Goal: Task Accomplishment & Management: Manage account settings

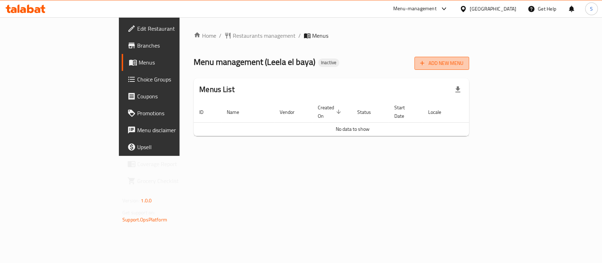
click at [463, 60] on span "Add New Menu" at bounding box center [441, 63] width 43 height 9
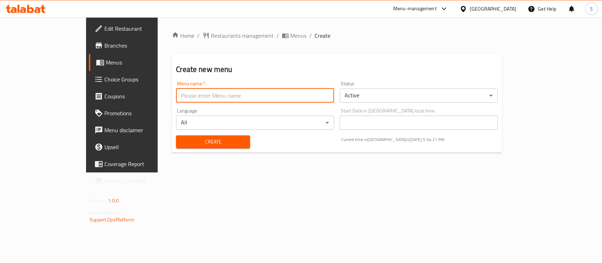
click at [247, 93] on input "text" at bounding box center [255, 95] width 158 height 14
type input "Menu"
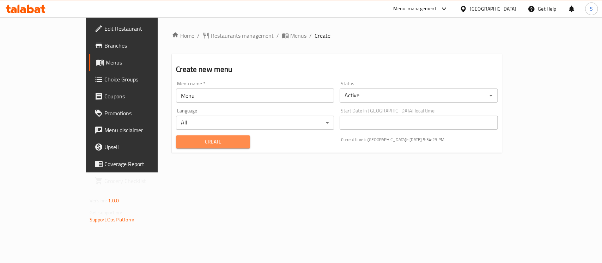
click at [186, 140] on span "Create" at bounding box center [213, 141] width 63 height 9
click at [290, 39] on span "Menus" at bounding box center [298, 35] width 16 height 8
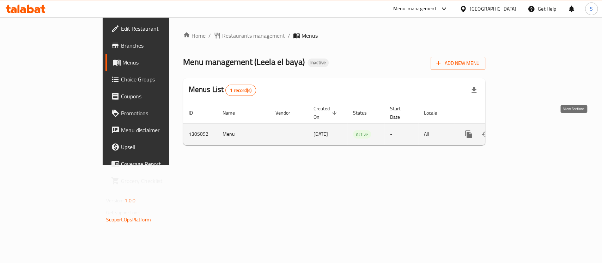
click at [524, 130] on icon "enhanced table" at bounding box center [519, 134] width 8 height 8
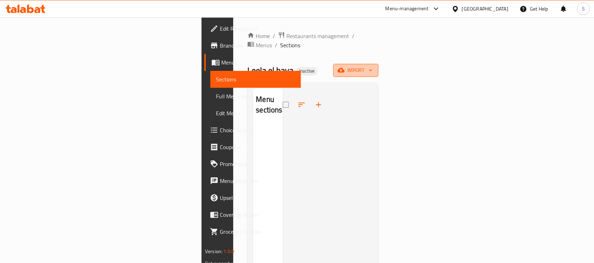
click at [373, 66] on span "import" at bounding box center [356, 70] width 34 height 9
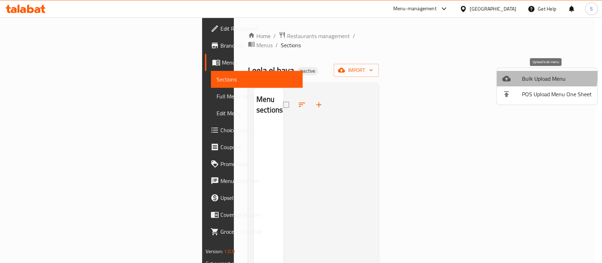
click at [510, 75] on div at bounding box center [512, 78] width 20 height 8
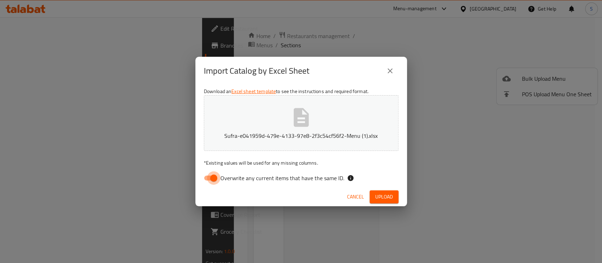
click at [208, 177] on input "Overwrite any current items that have the same ID." at bounding box center [214, 177] width 40 height 13
checkbox input "false"
click at [386, 195] on span "Upload" at bounding box center [384, 196] width 18 height 9
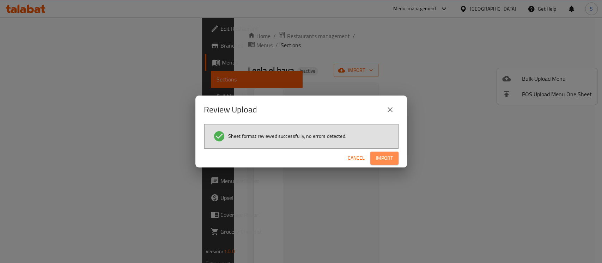
click at [392, 152] on button "Import" at bounding box center [384, 158] width 28 height 13
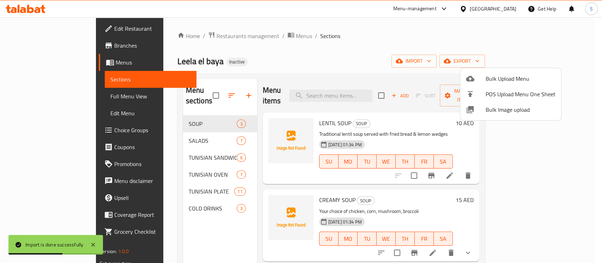
click at [349, 44] on div at bounding box center [301, 131] width 602 height 263
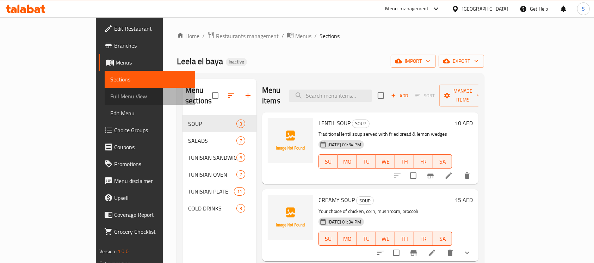
click at [110, 92] on span "Full Menu View" at bounding box center [149, 96] width 79 height 8
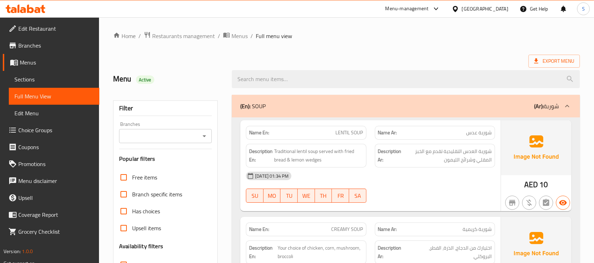
scroll to position [113, 0]
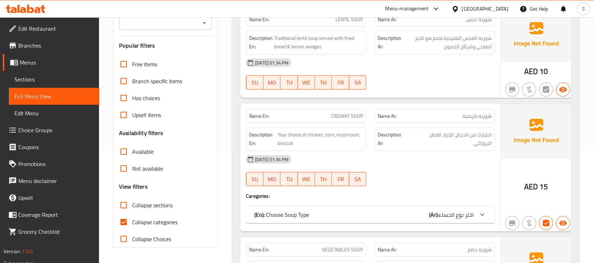
click at [435, 217] on b "(Ar):" at bounding box center [434, 214] width 10 height 11
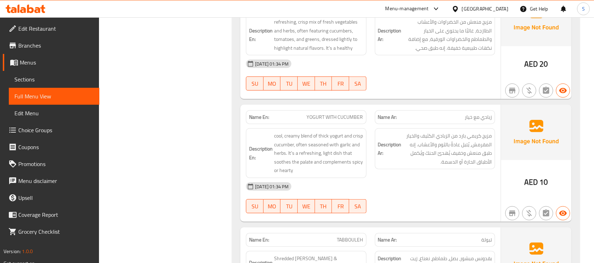
scroll to position [609, 0]
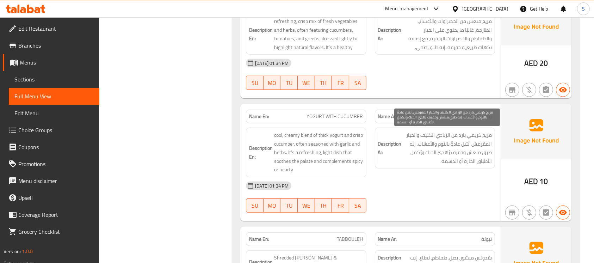
click at [460, 149] on span "مزيج كريمي بارد من الزبادي الكثيف والخيار المقرمش، يُتبل عادةً بالثوم والأعشاب.…" at bounding box center [447, 148] width 89 height 35
click at [471, 154] on span "مزيج كريمي بارد من الزبادي الكثيف والخيار المقرمش، يُتبل عادةً بالثوم والأعشاب.…" at bounding box center [447, 148] width 89 height 35
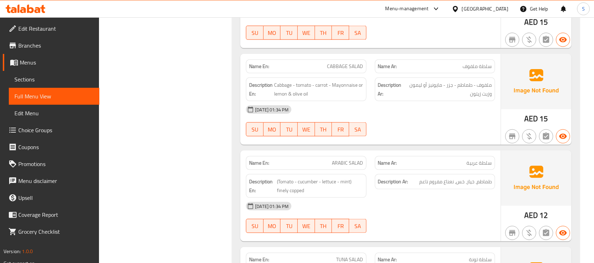
scroll to position [985, 0]
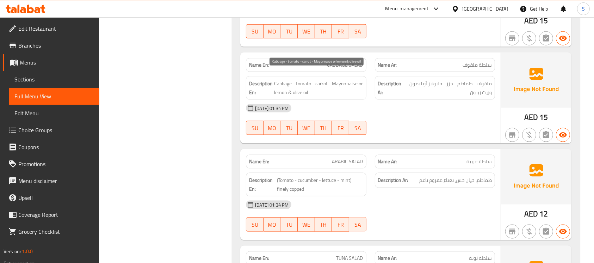
click at [344, 79] on span "Cabbage - tomato - carrot - Mayonnaise or lemon & olive oil" at bounding box center [318, 87] width 89 height 17
copy span "Mayonnaise"
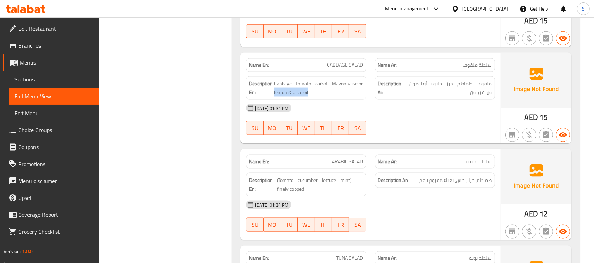
drag, startPoint x: 314, startPoint y: 84, endPoint x: 274, endPoint y: 83, distance: 40.9
click at [274, 83] on h6 "Description En: Cabbage - tomato - carrot - Mayonnaise or lemon & olive oil" at bounding box center [306, 87] width 114 height 17
copy span "lemon & olive oil"
click at [351, 61] on span "CABBAGE SALAD" at bounding box center [346, 64] width 36 height 7
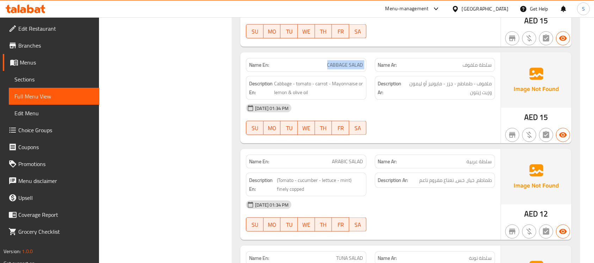
click at [351, 61] on span "CABBAGE SALAD" at bounding box center [346, 64] width 36 height 7
copy span "CABBAGE SALAD"
click at [479, 196] on div "[DATE] 01:34 PM" at bounding box center [371, 204] width 258 height 17
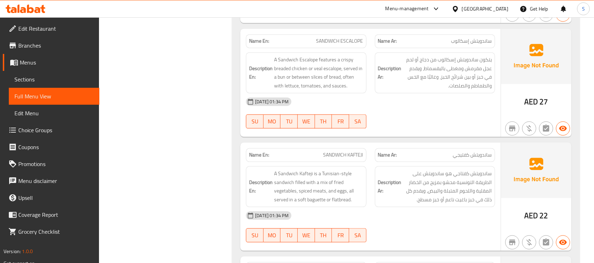
scroll to position [1565, 0]
drag, startPoint x: 306, startPoint y: 59, endPoint x: 274, endPoint y: 60, distance: 32.5
copy span "breaded chicke"
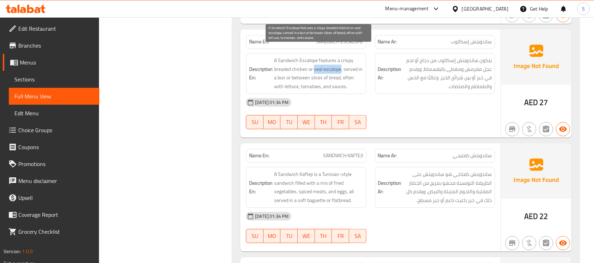
drag, startPoint x: 314, startPoint y: 60, endPoint x: 342, endPoint y: 60, distance: 27.1
click at [342, 60] on span "A Sandwich Escalope features a crispy breaded chicken or veal escalope, served …" at bounding box center [318, 73] width 89 height 35
copy span "veal escalope"
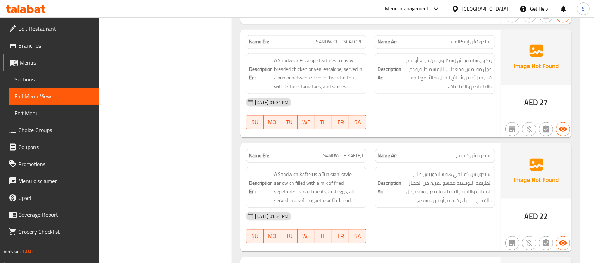
copy span "SANDWICH ESCALOPE"
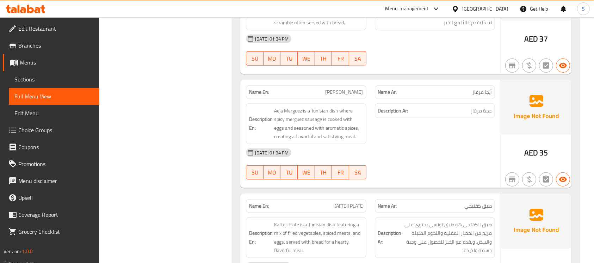
scroll to position [3142, 0]
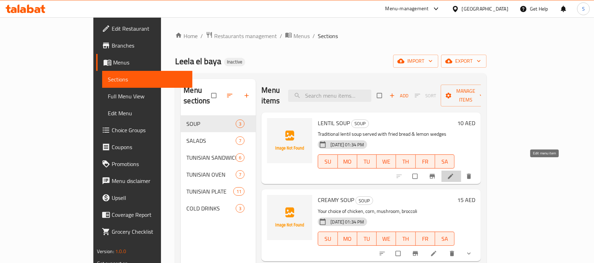
click at [454, 173] on icon at bounding box center [450, 176] width 7 height 7
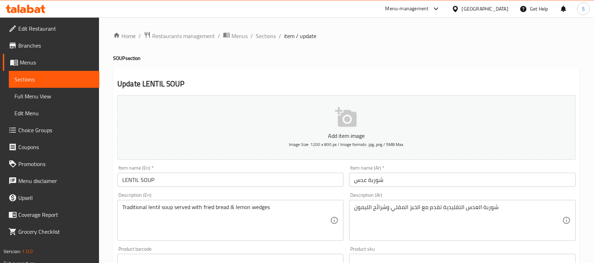
click at [426, 198] on div "Description (Ar) شوربة العدس التقليدية تقدم مع الخبز المقلي وشرائح الليمون Desc…" at bounding box center [462, 216] width 226 height 48
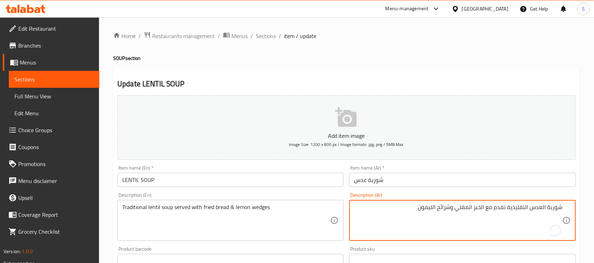
click at [446, 207] on textarea "شوربة العدس التقليدية تقدم مع الخبز المقلي وشرائح الليمون" at bounding box center [458, 220] width 208 height 33
type textarea "شوربة العدس التقليدية تقدم مع الخبز المقلي وويدجز الليمون"
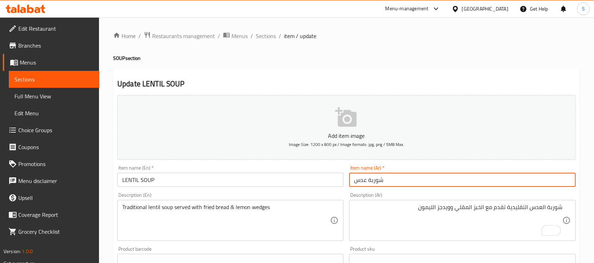
click at [430, 183] on input "شوربة عدس" at bounding box center [462, 180] width 226 height 14
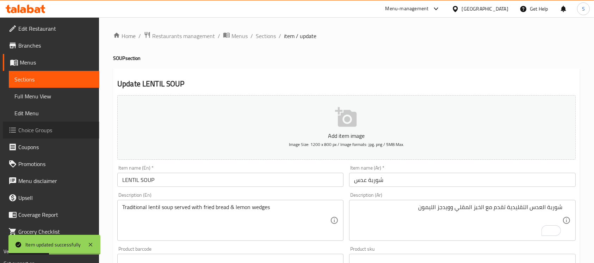
click at [71, 126] on span "Choice Groups" at bounding box center [55, 130] width 75 height 8
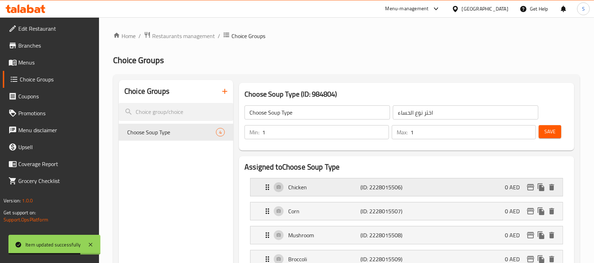
click at [406, 186] on p "(ID: 2228015506)" at bounding box center [385, 187] width 48 height 8
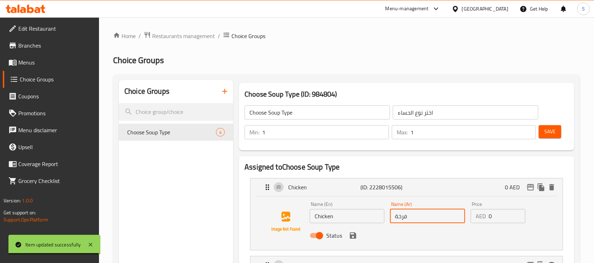
click at [417, 212] on input "فرخة" at bounding box center [427, 216] width 75 height 14
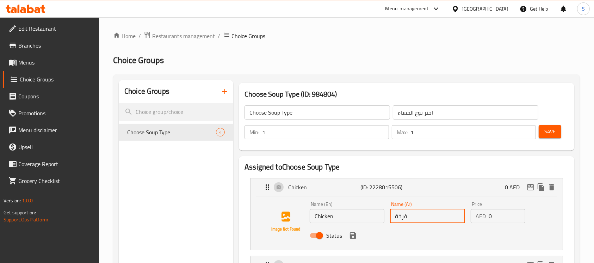
click at [417, 212] on input "فرخة" at bounding box center [427, 216] width 75 height 14
click at [353, 234] on icon "save" at bounding box center [353, 235] width 8 height 8
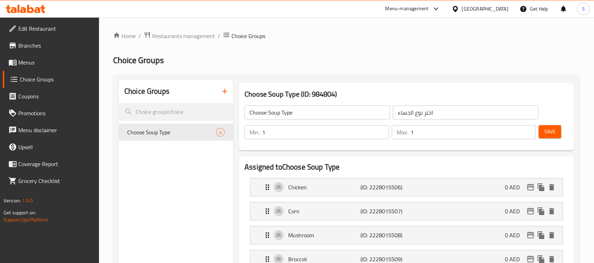
type input "دجاج"
click at [558, 134] on button "Save" at bounding box center [550, 131] width 23 height 13
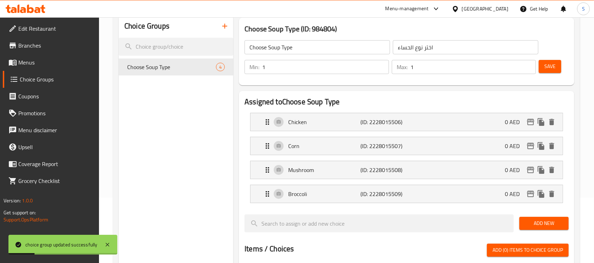
scroll to position [66, 0]
click at [377, 151] on div "Corn (ID: 2228015507) 0 AED" at bounding box center [408, 146] width 291 height 18
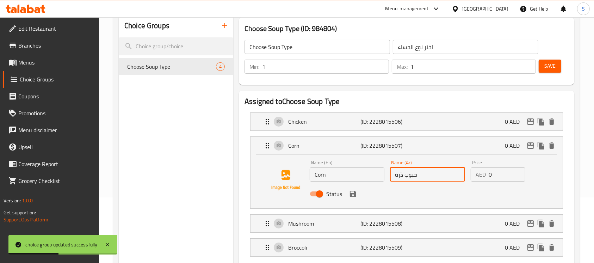
click at [439, 179] on input "حبوب ذرة" at bounding box center [427, 174] width 75 height 14
click at [353, 193] on icon "save" at bounding box center [353, 194] width 6 height 6
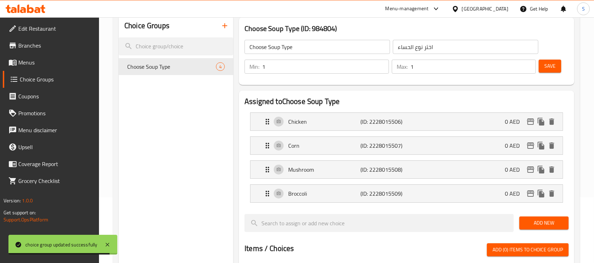
type input "ذرة"
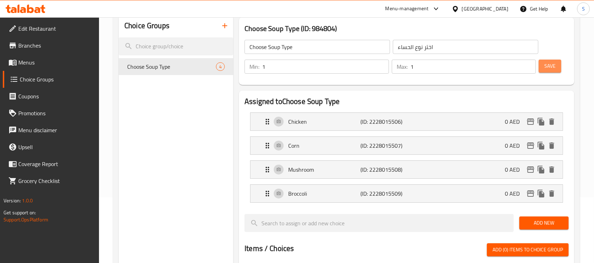
click at [555, 62] on span "Save" at bounding box center [550, 66] width 11 height 9
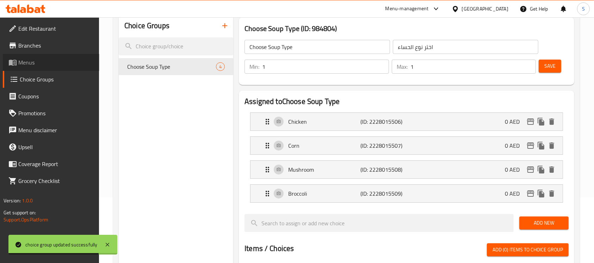
click at [55, 61] on span "Menus" at bounding box center [55, 62] width 75 height 8
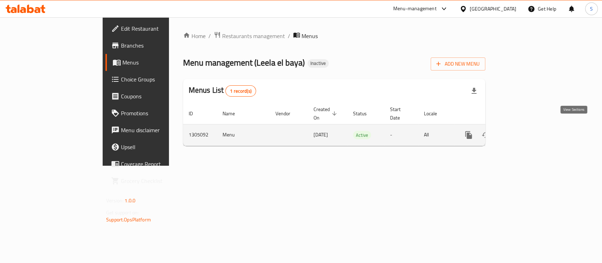
click at [524, 131] on icon "enhanced table" at bounding box center [519, 135] width 8 height 8
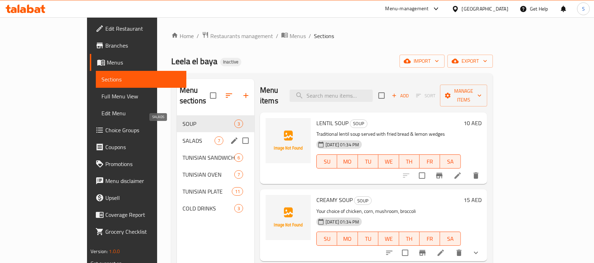
click at [183, 136] on span "SALADS" at bounding box center [199, 140] width 32 height 8
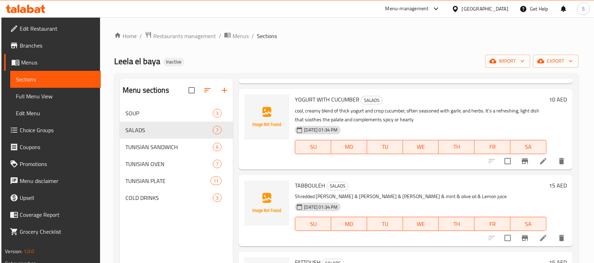
scroll to position [99, 0]
click at [540, 160] on icon at bounding box center [543, 161] width 6 height 6
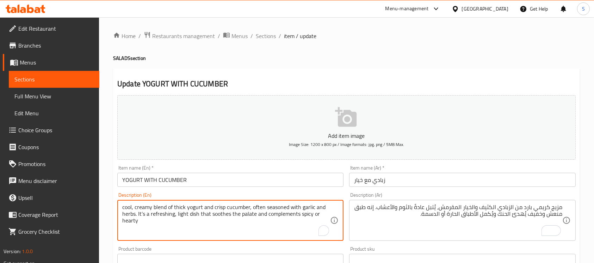
drag, startPoint x: 176, startPoint y: 215, endPoint x: 194, endPoint y: 224, distance: 20.0
drag, startPoint x: 138, startPoint y: 216, endPoint x: 212, endPoint y: 218, distance: 73.4
click at [210, 220] on textarea "cool, creamy blend of thick yogurt and crisp cucumber, often seasoned with garl…" at bounding box center [226, 220] width 208 height 33
type textarea "cool, creamy blend of thick yogurt and crisp cucumber, often seasoned with garl…"
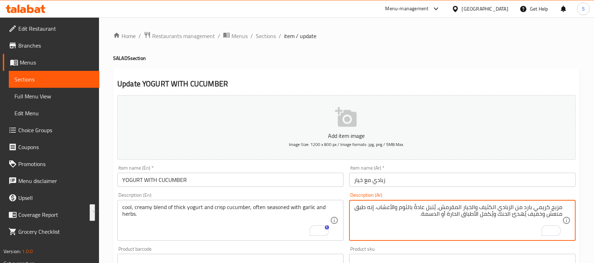
drag, startPoint x: 375, startPoint y: 209, endPoint x: 369, endPoint y: 222, distance: 14.0
type textarea "مزيج كريمي بارد من الزبادي الكثيف والخيار المقرمش، يُتبل عادةً بالثوم والأعشاب."
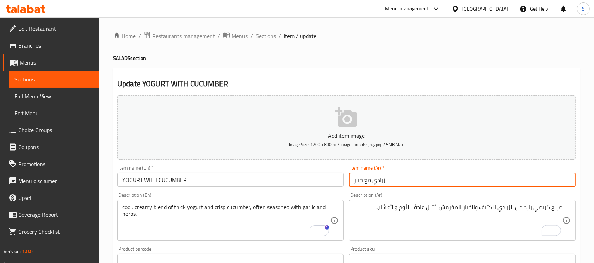
click at [434, 180] on input "زبادي مع خيار" at bounding box center [462, 180] width 226 height 14
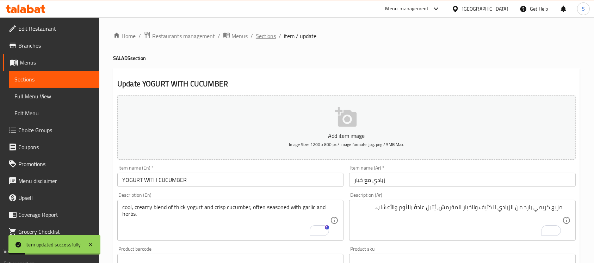
click at [267, 38] on span "Sections" at bounding box center [266, 36] width 20 height 8
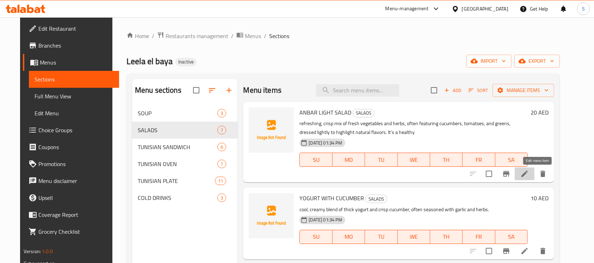
click at [529, 170] on icon at bounding box center [525, 174] width 8 height 8
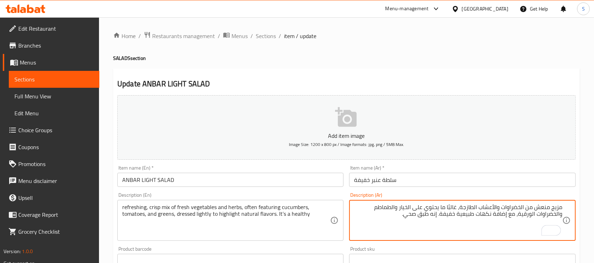
click at [545, 208] on textarea "مزيج منعش من الخضراوات والأعشاب الطازجة، غالبًا ما يحتوي على الخيار والطماطم وا…" at bounding box center [458, 220] width 208 height 33
click at [525, 216] on textarea "مزيج كريسب من الخضراوات والأعشاب الطازجة، غالبًا ما يحتوي على الخيار والطماطم و…" at bounding box center [458, 220] width 208 height 33
click at [532, 215] on textarea "مزيج كريسب من الخضراوات والأعشاب الطازجة، غالبًا ما يحتوي على الخيار والطماطم و…" at bounding box center [458, 220] width 208 height 33
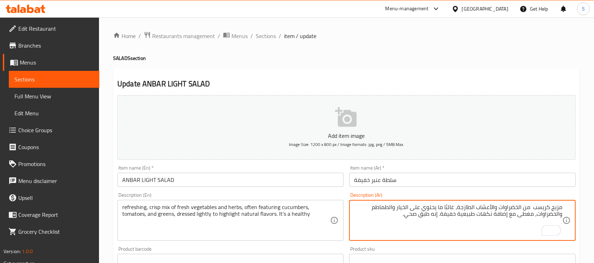
click at [442, 215] on textarea "مزيج كريسب من الخضراوات والأعشاب الطازجة، غالبًا ما يحتوي على الخيار والطماطم و…" at bounding box center [458, 220] width 208 height 33
type textarea "مزيج كريسب من الخضراوات والأعشاب الطازجة، غالبًا ما يحتوي على الخيار والطماطم و…"
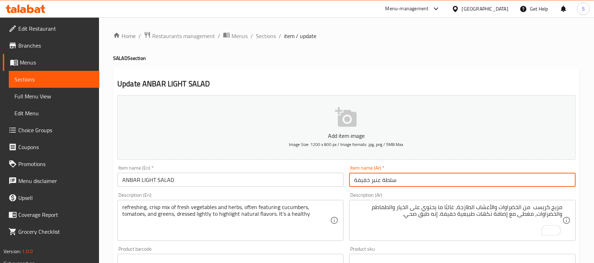
click at [445, 178] on input "سلطة عنبر خفيفة" at bounding box center [462, 180] width 226 height 14
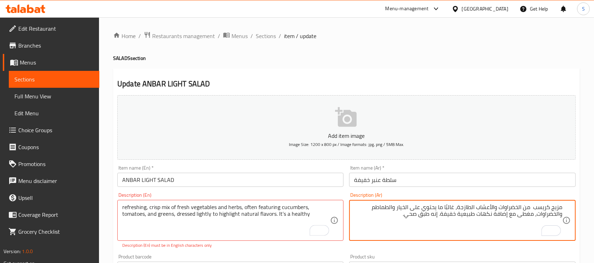
click at [378, 216] on textarea "مزيج كريسب من الخضراوات والأعشاب الطازجة، غالبًا ما يحتوي على الخيار والطماطم و…" at bounding box center [458, 220] width 208 height 33
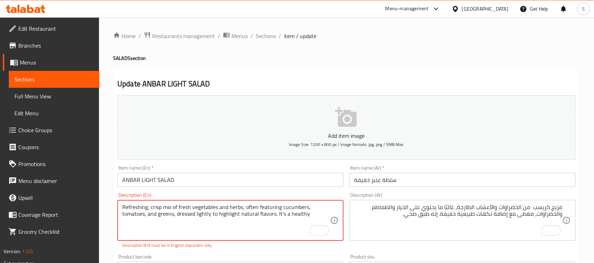
type textarea "Refreshing, crisp mix of fresh vegetables and herbs, often featuring cucumbers,…"
click at [384, 203] on div "مزيج كريسب من الخضراوات والأعشاب الطازجة، غالبًا ما يحتوي على الخيار والطماطم و…" at bounding box center [462, 220] width 226 height 41
click at [246, 217] on textarea "Refreshing, crisp mix of fresh vegetables and herbs, often featuring cucumbers,…" at bounding box center [226, 220] width 208 height 33
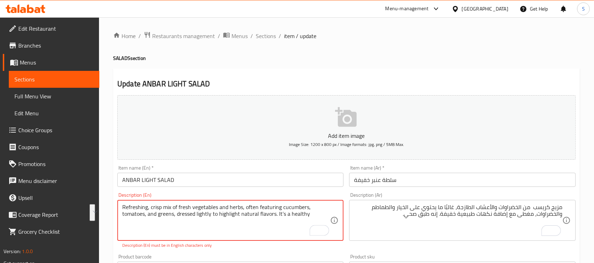
click at [246, 217] on textarea "Refreshing, crisp mix of fresh vegetables and herbs, often featuring cucumbers,…" at bounding box center [226, 220] width 208 height 33
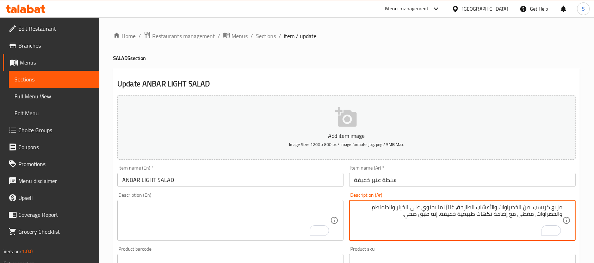
paste textarea "Refreshing, crisp mix of fresh vegetables and herbs, often featuring cucumbers,…"
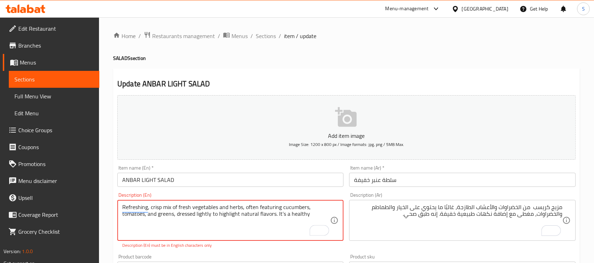
paste textarea "Refreshing, crisp mix of fresh vegetables and herbs, often featuring cucumbers,…"
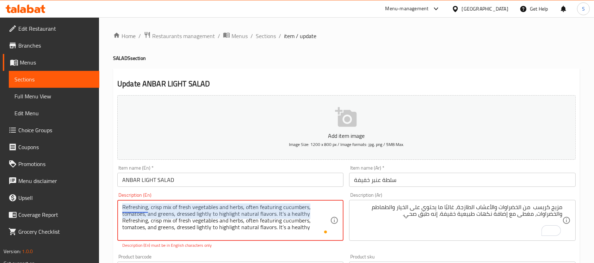
drag, startPoint x: 312, startPoint y: 213, endPoint x: 121, endPoint y: 208, distance: 191.5
click at [121, 208] on div "Refreshing, crisp mix of fresh vegetables and herbs, often featuring cucumbers,…" at bounding box center [230, 220] width 226 height 41
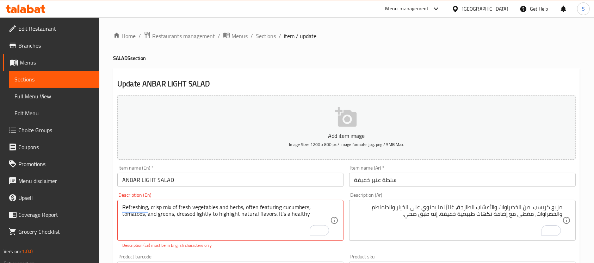
click at [486, 202] on div "مزيج كريسب من الخضراوات والأعشاب الطازجة، غالبًا ما يحتوي على الخيار والطماطم و…" at bounding box center [462, 220] width 226 height 41
click at [254, 225] on textarea "Refreshing, crisp mix of fresh vegetables and herbs, often featuring cucumbers,…" at bounding box center [226, 220] width 208 height 33
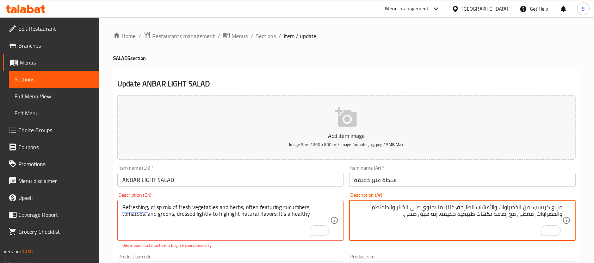
click at [392, 213] on textarea "مزيج كريسب من الخضراوات والأعشاب الطازجة، غالبًا ما يحتوي على الخيار والطماطم و…" at bounding box center [458, 220] width 208 height 33
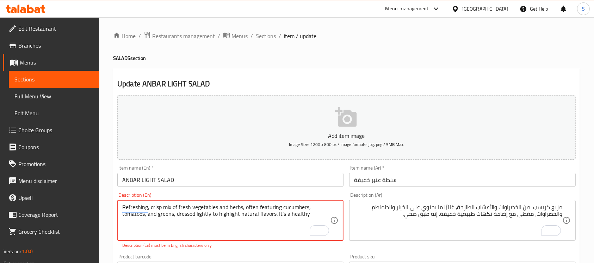
click at [319, 212] on textarea "Refreshing, crisp mix of fresh vegetables and herbs, often featuring cucumbers,…" at bounding box center [226, 220] width 208 height 33
paste textarea "A crisp mix of fresh vegetables and herbs, often containing cucumber, tomatoes,…"
click at [310, 219] on textarea "A crisp mix of fresh vegetables and herbs, often containing cucumber, tomatoes,…" at bounding box center [226, 220] width 208 height 33
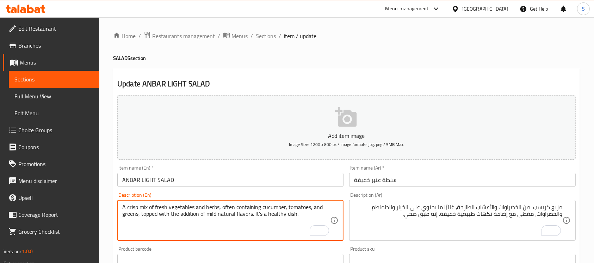
paste textarea "refreshing, crisp mix of fresh vegetables and herbs, often featuring cucumbers,…"
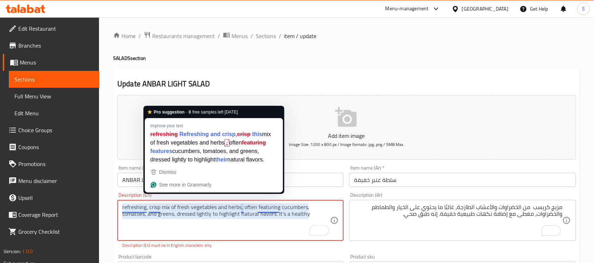
drag, startPoint x: 149, startPoint y: 206, endPoint x: 100, endPoint y: 205, distance: 49.4
click at [100, 205] on div "Home / Restaurants management / Menus / Sections / item / update SALADS section…" at bounding box center [346, 261] width 495 height 489
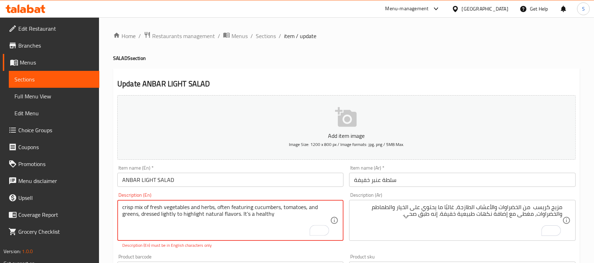
type textarea "crisp mix of fresh vegetables and herbs, often featuring cucumbers, tomatoes, a…"
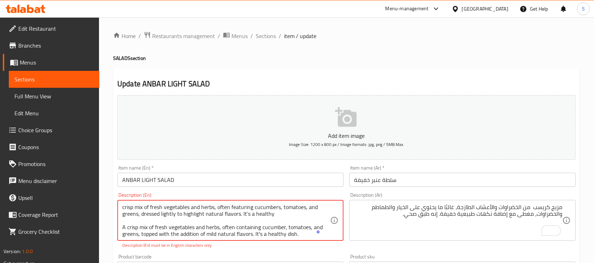
scroll to position [2, 0]
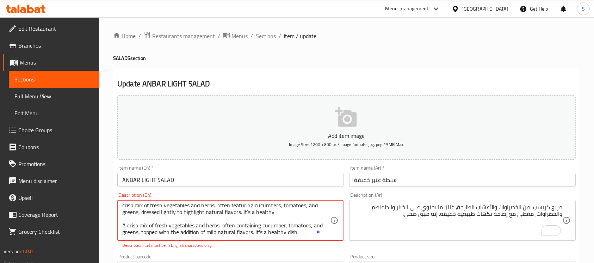
click at [276, 207] on textarea "crisp mix of fresh vegetables and herbs, often featuring cucumbers, tomatoes, a…" at bounding box center [226, 220] width 208 height 33
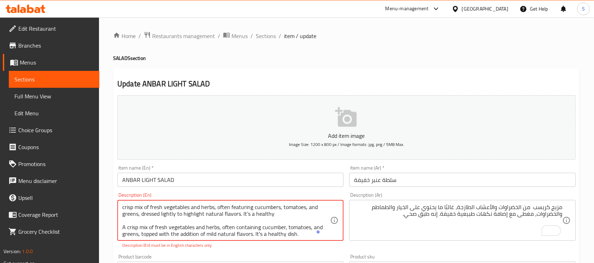
click at [276, 207] on textarea "crisp mix of fresh vegetables and herbs, often featuring cucumbers, tomatoes, a…" at bounding box center [226, 220] width 208 height 33
paste textarea "refreshing, crisp mix of fresh vegetables and herbs, often featuring cucumbers,…"
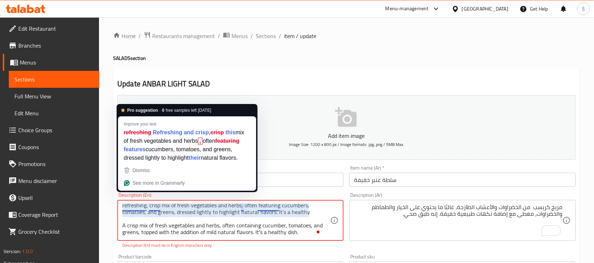
click at [137, 207] on textarea "refreshing, crisp mix of fresh vegetables and herbs, often featuring cucumbers,…" at bounding box center [226, 220] width 208 height 33
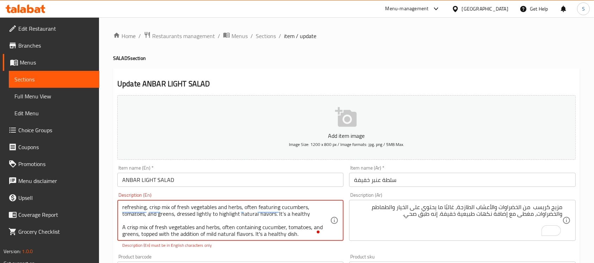
click at [137, 207] on textarea "refreshing, crisp mix of fresh vegetables and herbs, often featuring cucumbers,…" at bounding box center [226, 220] width 208 height 33
click at [125, 228] on textarea "refreshing, crisp mix of fresh vegetables and herbs, often featuring cucumbers,…" at bounding box center [226, 220] width 208 height 33
paste textarea "refreshing"
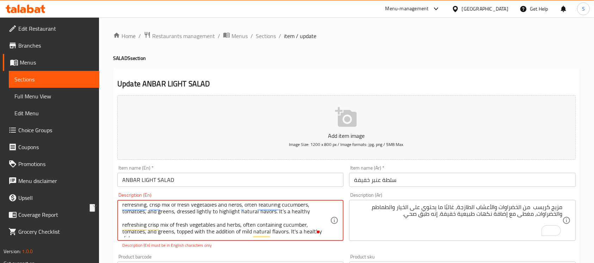
drag, startPoint x: 176, startPoint y: 212, endPoint x: 305, endPoint y: 218, distance: 129.5
click at [305, 218] on textarea "refreshing, crisp mix of fresh vegetables and herbs, often featuring cucumbers,…" at bounding box center [226, 220] width 208 height 33
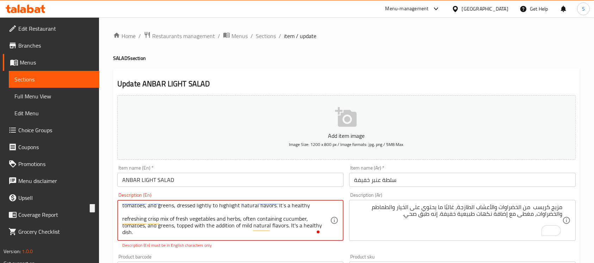
drag, startPoint x: 177, startPoint y: 225, endPoint x: 344, endPoint y: 234, distance: 167.3
click at [344, 234] on div "Description (En) refreshing, crisp mix of fresh vegetables and herbs, often fea…" at bounding box center [231, 221] width 232 height 62
paste textarea "dressed lightly to highlight natural flavors. It’s a healthy"
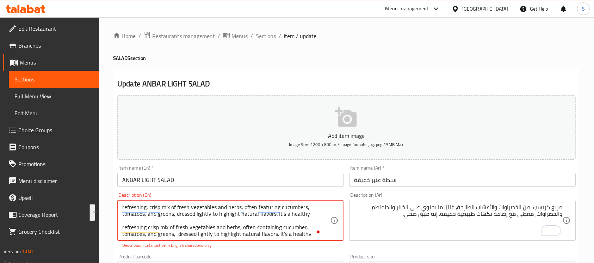
drag, startPoint x: 314, startPoint y: 205, endPoint x: 112, endPoint y: 199, distance: 201.4
click at [112, 199] on div "Home / Restaurants management / Menus / Sections / item / update SALADS section…" at bounding box center [346, 261] width 495 height 489
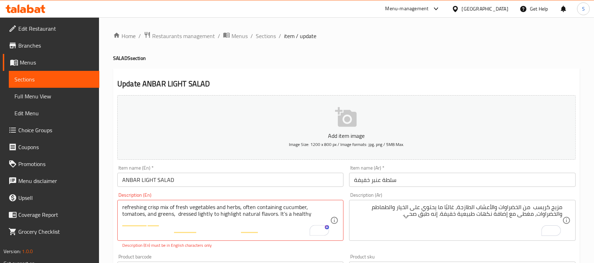
click at [121, 216] on div "refreshing crisp mix of fresh vegetables and herbs, often containing cucumber, …" at bounding box center [230, 220] width 226 height 41
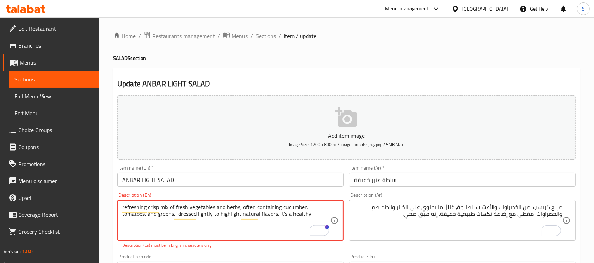
type textarea "refreshing crisp mix of fresh vegetables and herbs, often containing cucumber, …"
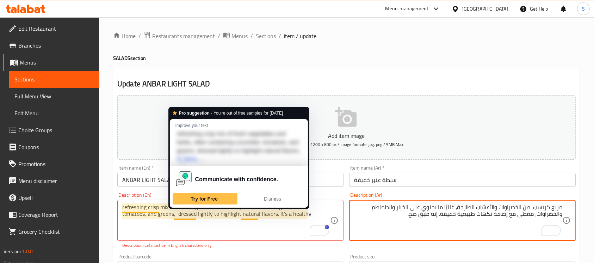
type textarea "مزيج كريسب من الخضراوات والأعشاب الطازجة، غالبًا ما يحتوي على الخيار والطماطم و…"
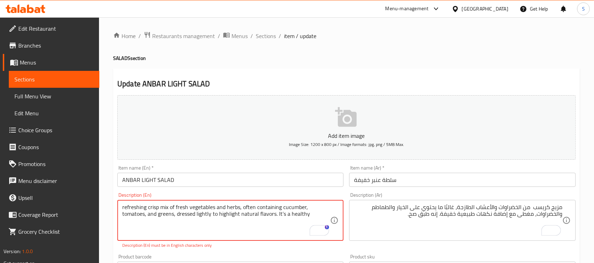
type textarea "refreshing crisp mix of fresh vegetables and herbs, often containing cucumber, …"
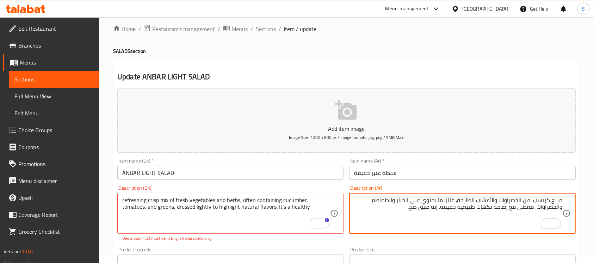
click at [402, 177] on input "سلطة عنبر خفيفة" at bounding box center [462, 173] width 226 height 14
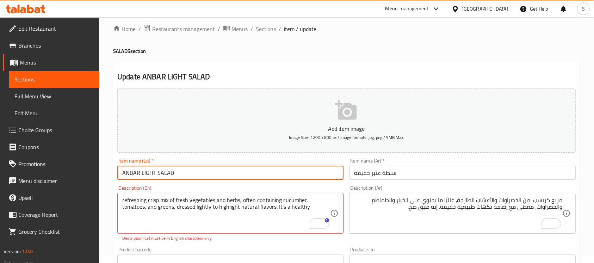
click at [308, 171] on input "ANBAR LIGHT SALAD" at bounding box center [230, 173] width 226 height 14
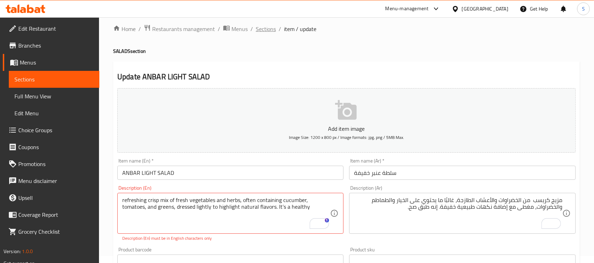
click at [258, 32] on span "Sections" at bounding box center [266, 29] width 20 height 8
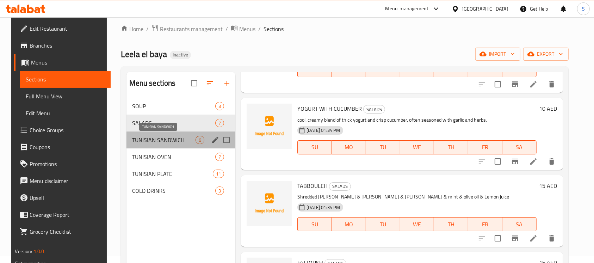
click at [166, 141] on span "TUNISIAN SANDWICH" at bounding box center [164, 140] width 64 height 8
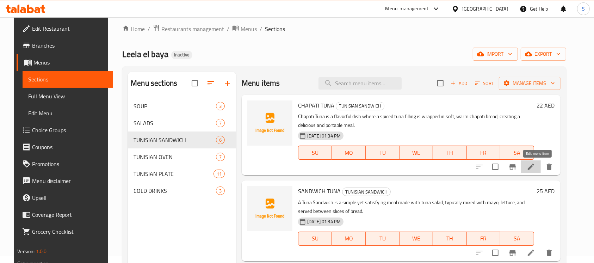
click at [536, 168] on icon at bounding box center [531, 167] width 8 height 8
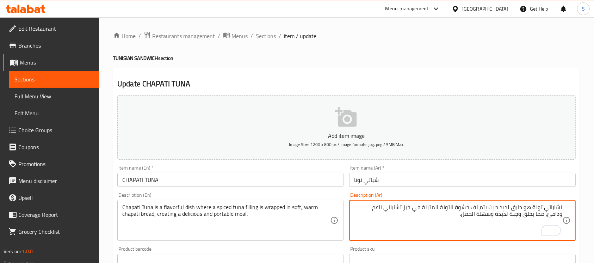
drag, startPoint x: 490, startPoint y: 207, endPoint x: 563, endPoint y: 208, distance: 73.0
click at [563, 208] on div "تشاباتي تونة هو طبق لذيذ حيث يتم لف حشوة التونة المتبلة في خبز تشاباتي ناعم ودا…" at bounding box center [462, 220] width 226 height 41
drag, startPoint x: 434, startPoint y: 207, endPoint x: 412, endPoint y: 221, distance: 25.5
click at [412, 221] on textarea "يتم لف حشوة التونة المتبلة في خبز تشاباتي ناعم ودافئ، مما يخلق وجبة لذيذة وسهلة…" at bounding box center [458, 220] width 208 height 33
type textarea "يتم لف حشوة التونة المتبلة في خبز تشاباتي ناعم ودافئ"
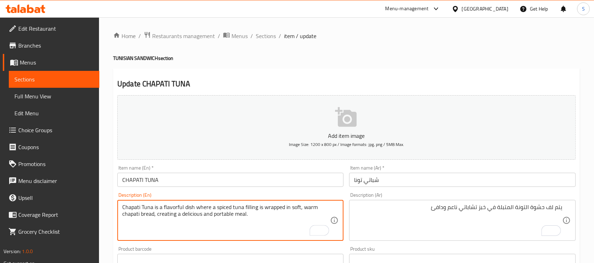
drag, startPoint x: 213, startPoint y: 206, endPoint x: 115, endPoint y: 208, distance: 98.4
drag, startPoint x: 256, startPoint y: 208, endPoint x: 273, endPoint y: 222, distance: 22.6
click at [273, 222] on textarea "spiced tuna filling is wrapped in soft, warm chapati bread, creating a deliciou…" at bounding box center [226, 220] width 208 height 33
type textarea "spiced tuna filling is wrapped in soft, warm chapati bread"
click at [487, 177] on input "شباتي تونا" at bounding box center [462, 180] width 226 height 14
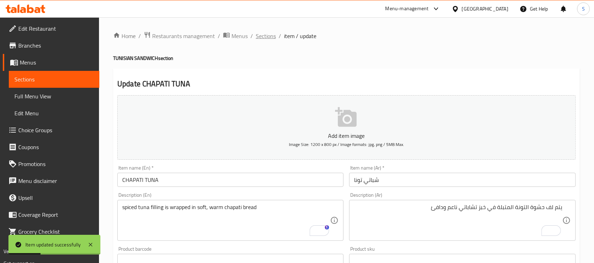
click at [265, 32] on span "Sections" at bounding box center [266, 36] width 20 height 8
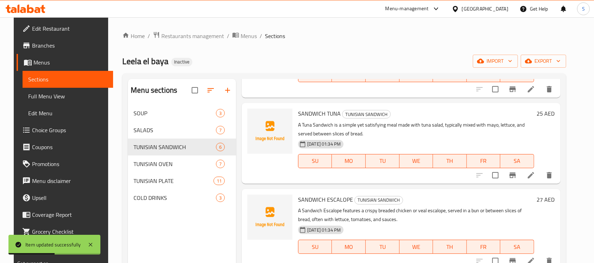
scroll to position [85, 0]
click at [536, 173] on icon at bounding box center [531, 175] width 8 height 8
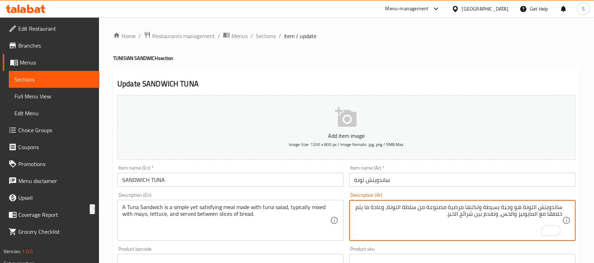
drag, startPoint x: 514, startPoint y: 207, endPoint x: 579, endPoint y: 201, distance: 65.5
click at [496, 208] on textarea "وجبة بسيطة ولكنها مرضية مصنوعة من سلطة التونة، وعادة ما يتم خلطها مع المايونيز …" at bounding box center [458, 220] width 208 height 33
click at [496, 206] on textarea "وجبة بسيطة ولكنها مرضية مصنوعة من سلطة التونة، وعادة ما يتم خلطها مع المايونيز …" at bounding box center [458, 220] width 208 height 33
drag, startPoint x: 496, startPoint y: 206, endPoint x: 563, endPoint y: 207, distance: 66.3
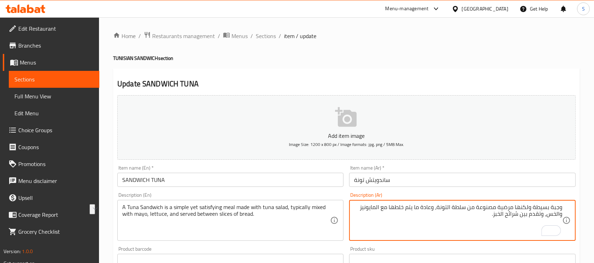
click at [563, 207] on div "وجبة بسيطة ولكنها مرضية مصنوعة من سلطة التونة، وعادة ما يتم خلطها مع المايونيز …" at bounding box center [462, 220] width 226 height 41
click at [546, 208] on textarea "وجبة بسيطة ولكنها مرضية مصنوعة من سلطة التونة، وعادة ما يتم خلطها مع المايونيز …" at bounding box center [458, 220] width 208 height 33
click at [470, 209] on textarea "وجبة بسيطة ولكنها مرضية مصنوعة من سلطة التونة، وعادة ما يتم خلطها مع المايونيز …" at bounding box center [458, 220] width 208 height 33
drag, startPoint x: 497, startPoint y: 209, endPoint x: 579, endPoint y: 203, distance: 82.0
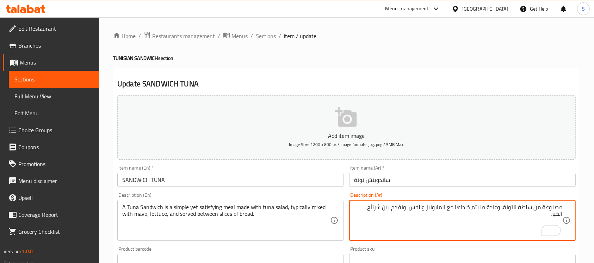
click at [543, 210] on textarea "مصنوعة من سلطة التونة، وعادة ما يتم خلطها مع المايونيز والخس، وتقدم بين شرائح ا…" at bounding box center [458, 220] width 208 height 33
type textarea "مصنوع من سلطة التونة، وعادة ما يتم خلطها مع المايونيز والخس، وتقدم بين شرائح ال…"
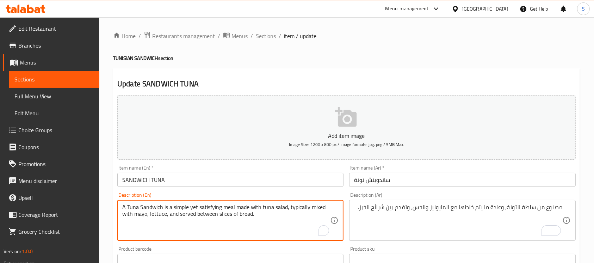
drag, startPoint x: 235, startPoint y: 208, endPoint x: 117, endPoint y: 210, distance: 117.8
type textarea "made with tuna salad, typically mixed with mayo, lettuce, and served between sl…"
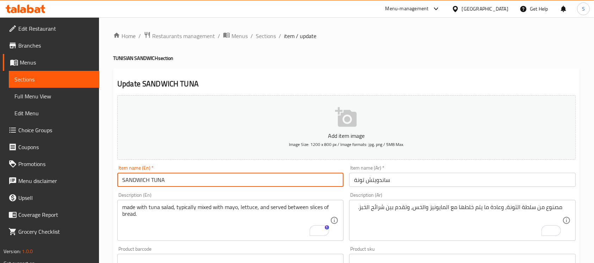
click at [311, 184] on input "SANDWICH TUNA" at bounding box center [230, 180] width 226 height 14
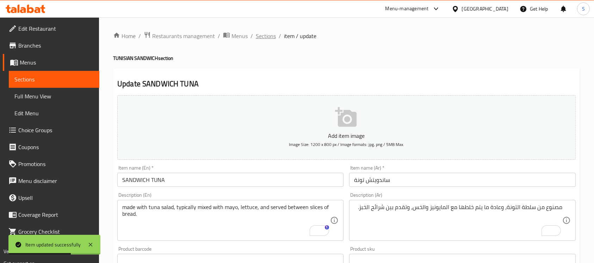
click at [268, 37] on span "Sections" at bounding box center [266, 36] width 20 height 8
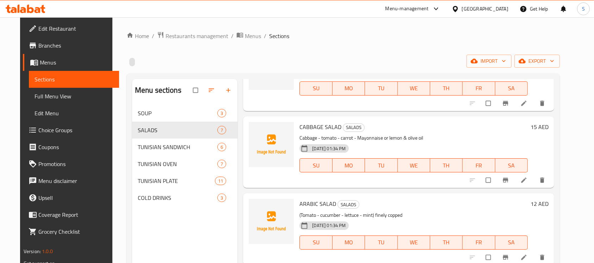
scroll to position [99, 0]
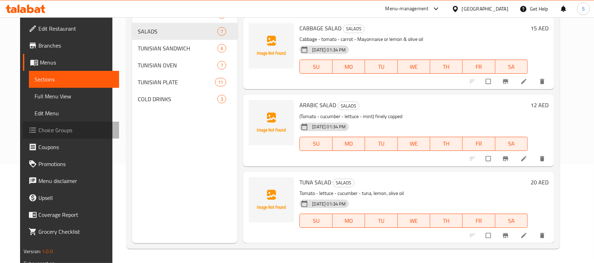
click at [68, 128] on span "Choice Groups" at bounding box center [75, 130] width 75 height 8
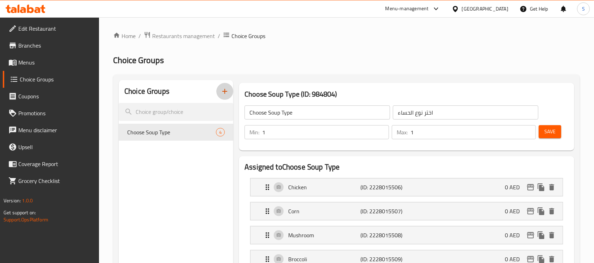
click at [220, 94] on button "button" at bounding box center [224, 91] width 17 height 17
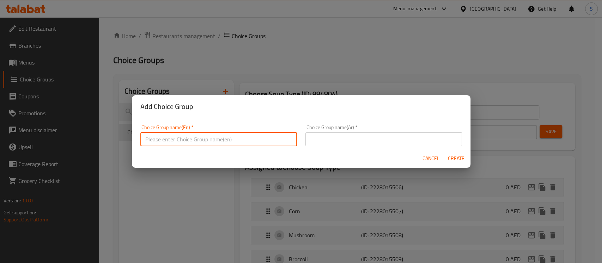
click at [234, 138] on input "text" at bounding box center [218, 139] width 157 height 14
type input "Your Choice Of:"
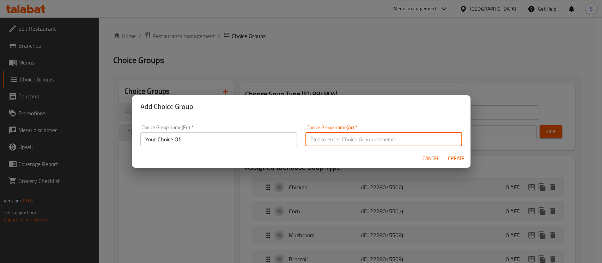
click at [368, 140] on input "text" at bounding box center [383, 139] width 157 height 14
type input "إختيارك من:"
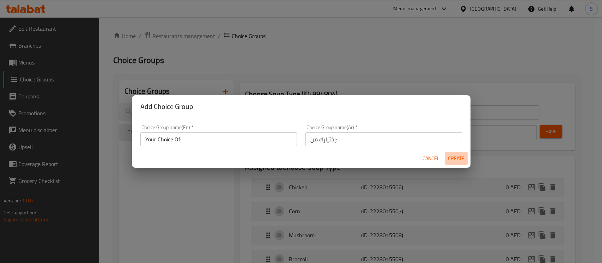
click at [454, 155] on span "Create" at bounding box center [456, 158] width 17 height 9
type input "Your Choice Of:"
type input "إختيارك من:"
type input "0"
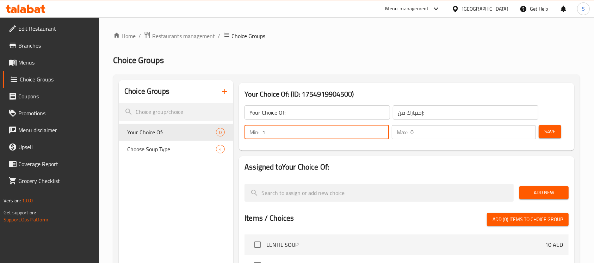
type input "1"
click at [381, 129] on input "1" at bounding box center [325, 132] width 127 height 14
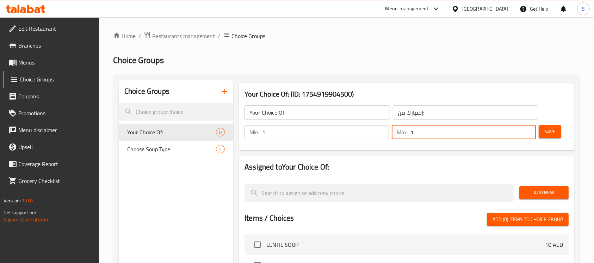
type input "1"
click at [527, 129] on input "1" at bounding box center [474, 132] width 126 height 14
click at [550, 191] on span "Add New" at bounding box center [544, 192] width 38 height 9
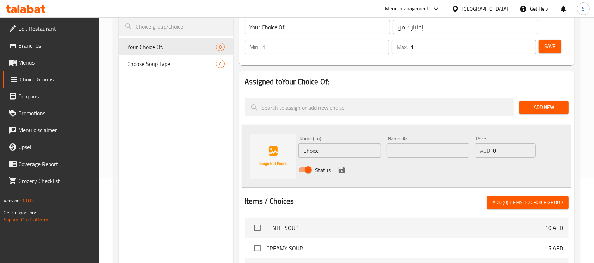
scroll to position [86, 0]
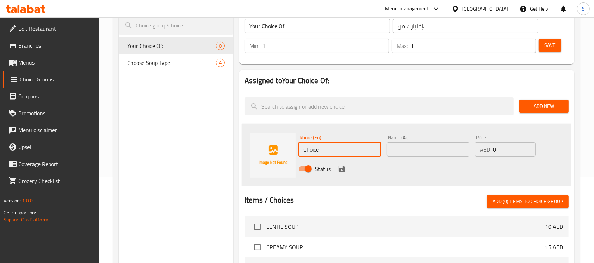
click at [363, 149] on input "Choice" at bounding box center [340, 149] width 82 height 14
paste input "Mayonnais"
click at [363, 149] on input "Choice" at bounding box center [340, 149] width 82 height 14
type input "Mayonnaise"
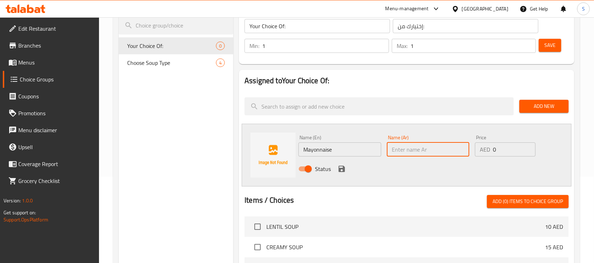
click at [415, 151] on input "text" at bounding box center [428, 149] width 82 height 14
type input "ك"
type input "مايونيز"
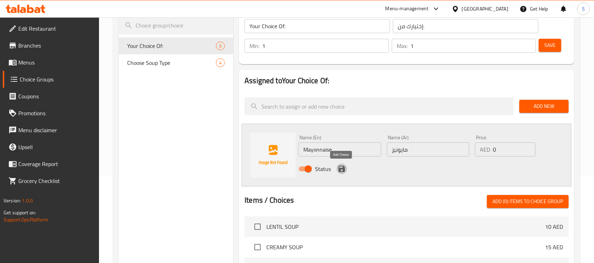
click at [341, 169] on icon "save" at bounding box center [342, 169] width 6 height 6
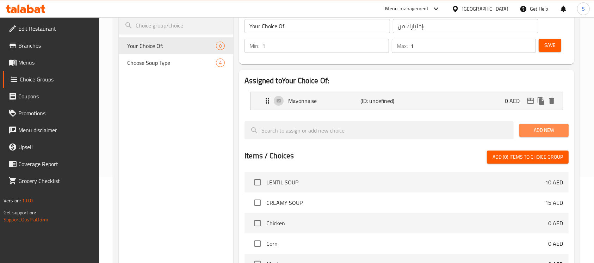
click at [537, 130] on span "Add New" at bounding box center [544, 130] width 38 height 9
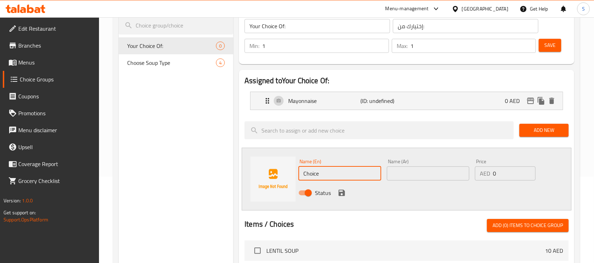
click at [364, 168] on input "Choice" at bounding box center [340, 173] width 82 height 14
paste input "lemon & olive oil"
click at [364, 168] on input "lemon & olive oil" at bounding box center [340, 173] width 82 height 14
type input "lemon & olive oil"
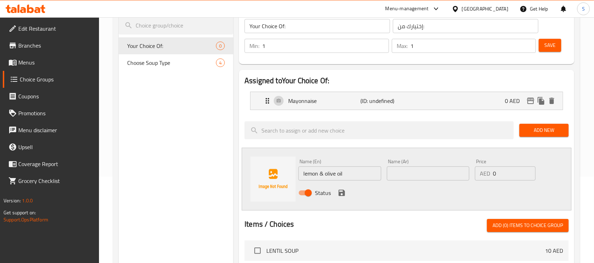
click at [428, 164] on div "Name (Ar) Name (Ar)" at bounding box center [428, 170] width 82 height 22
click at [428, 173] on input "text" at bounding box center [428, 173] width 82 height 14
type input "ليمون وزيت زيتون"
click at [342, 194] on icon "save" at bounding box center [342, 193] width 8 height 8
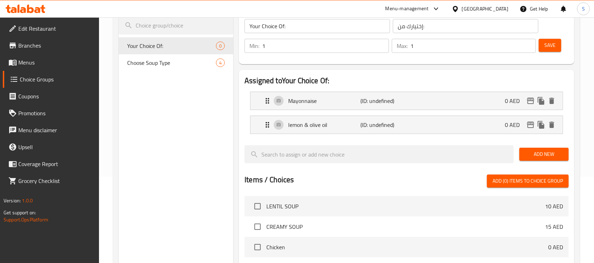
click at [550, 38] on div "Save" at bounding box center [551, 45] width 27 height 17
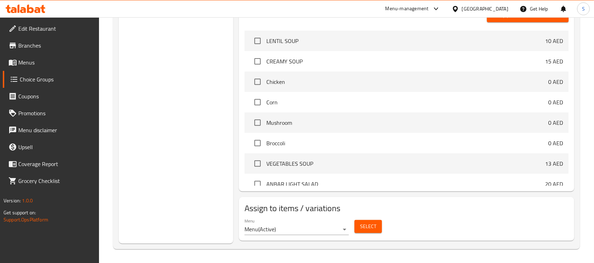
click at [369, 225] on span "Select" at bounding box center [368, 226] width 16 height 9
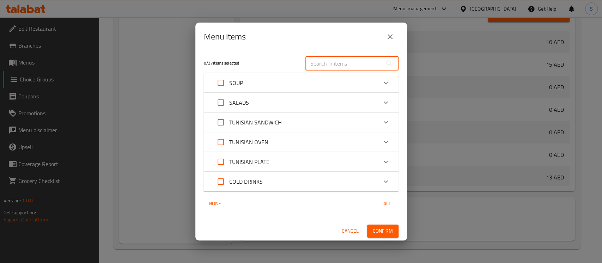
paste input "CABBAGE SALAD"
click at [337, 62] on div "Menu items 0 / 37 items selected ​ SOUP LENTIL SOUP 10 AED CREAMY SOUP 15 AED V…" at bounding box center [301, 131] width 602 height 263
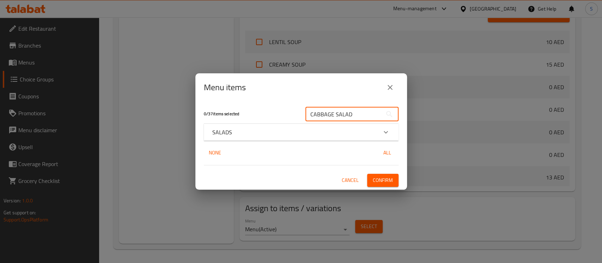
type input "CABBAGE SALAD"
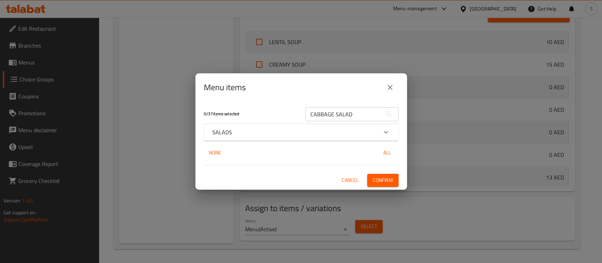
click at [263, 133] on div "SALADS" at bounding box center [294, 132] width 165 height 8
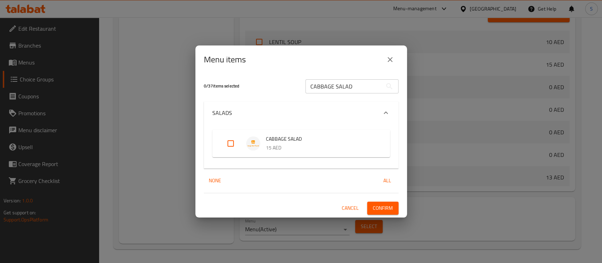
click at [233, 140] on input "Expand" at bounding box center [230, 143] width 17 height 17
checkbox input "true"
click at [389, 209] on span "Confirm" at bounding box center [383, 208] width 20 height 9
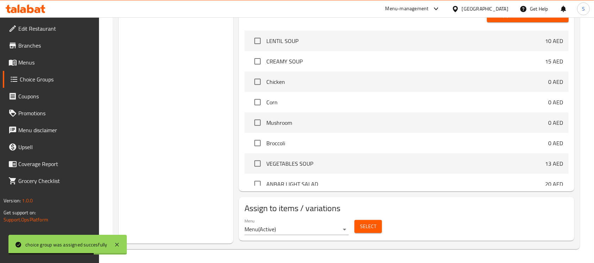
scroll to position [0, 0]
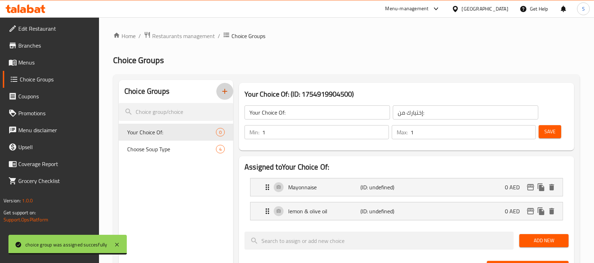
click at [226, 94] on icon "button" at bounding box center [225, 91] width 8 height 8
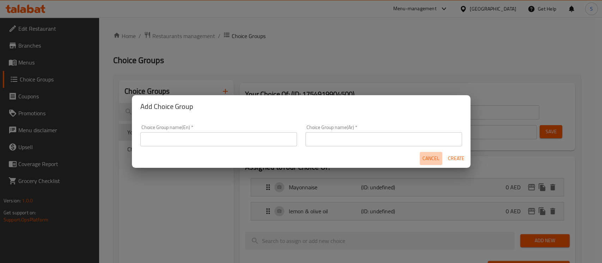
click at [430, 158] on span "Cancel" at bounding box center [430, 158] width 17 height 9
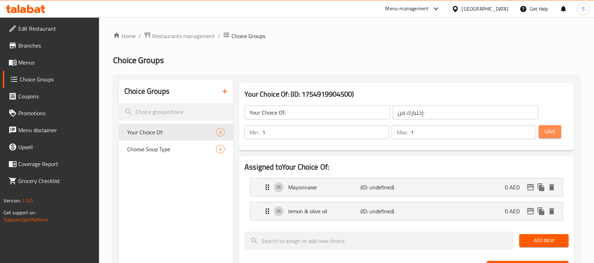
click at [557, 134] on button "Save" at bounding box center [550, 131] width 23 height 13
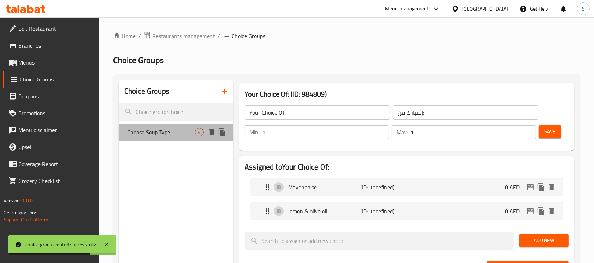
click at [173, 134] on span "Choose Soup Type" at bounding box center [161, 132] width 68 height 8
type input "Choose Soup Type"
type input "اختر نوع الحساء"
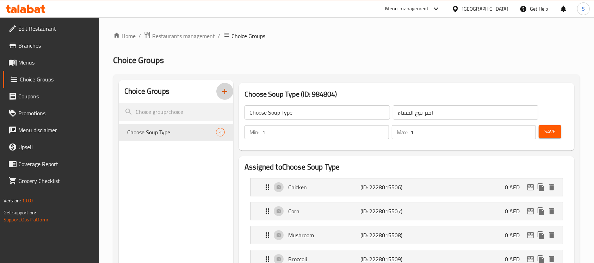
click at [225, 92] on icon "button" at bounding box center [224, 91] width 5 height 5
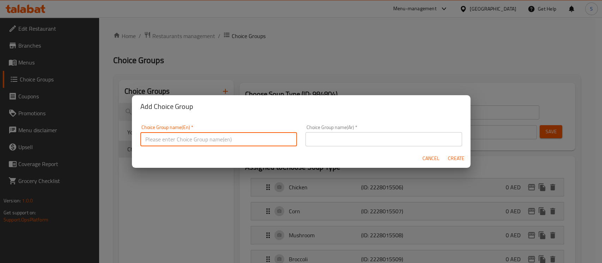
click at [241, 137] on input "text" at bounding box center [218, 139] width 157 height 14
click at [358, 34] on div "Add Choice Group Choice Group name(En)   * Choice Group name(En) * Choice Group…" at bounding box center [301, 131] width 602 height 263
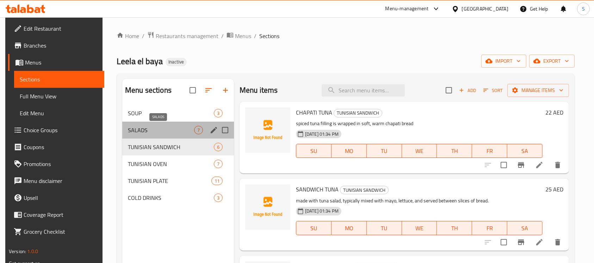
click at [171, 131] on span "SALADS" at bounding box center [161, 130] width 66 height 8
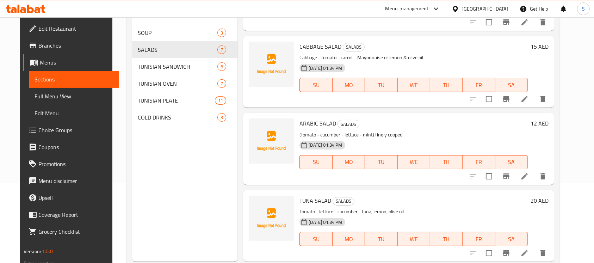
scroll to position [99, 0]
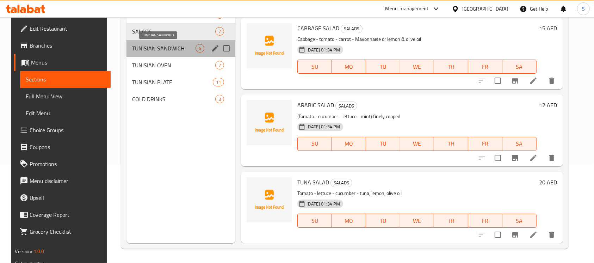
click at [188, 51] on span "TUNISIAN SANDWICH" at bounding box center [164, 48] width 64 height 8
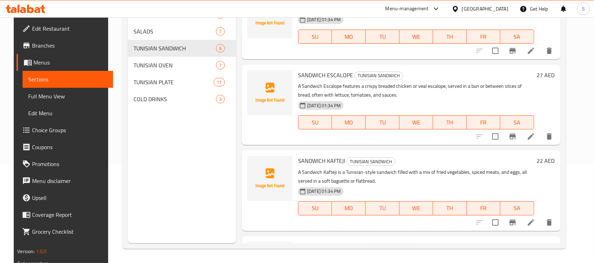
scroll to position [93, 0]
click at [536, 137] on icon at bounding box center [531, 136] width 8 height 8
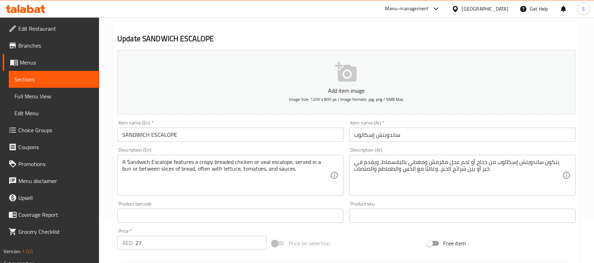
scroll to position [48, 0]
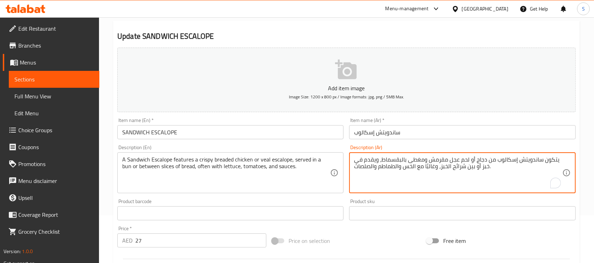
type input "إختيارك من:-"
type input "1"
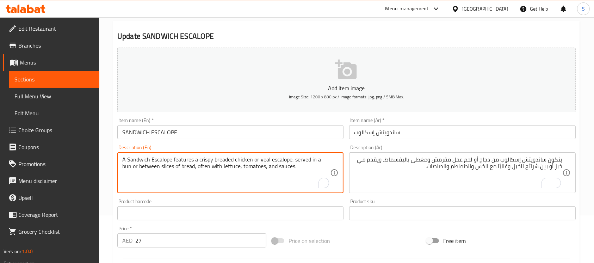
drag, startPoint x: 199, startPoint y: 158, endPoint x: 110, endPoint y: 159, distance: 89.2
type textarea "crispy breaded chicken or veal escalope, served in a bun or between slices of b…"
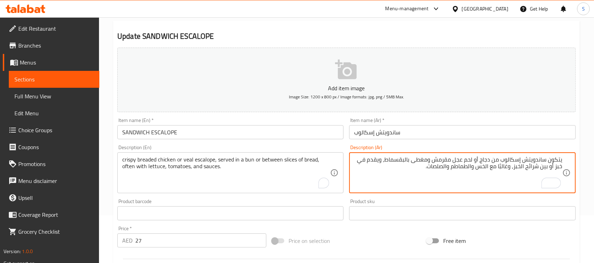
drag, startPoint x: 492, startPoint y: 161, endPoint x: 589, endPoint y: 151, distance: 97.8
click at [561, 160] on textarea "دجاج بالبقسماط أو لحم عجل مقرمش ومغطى بالبقسماط، ويقدم في خبز أو بين شرائح الخب…" at bounding box center [458, 172] width 208 height 33
drag, startPoint x: 413, startPoint y: 160, endPoint x: 457, endPoint y: 158, distance: 43.8
click at [457, 158] on textarea "سكلوب دجاج بالبقسماط أو لحم عجل مقرمش ومغطى بالبقسماط، ويقدم في خبز أو بين شرائ…" at bounding box center [458, 172] width 208 height 33
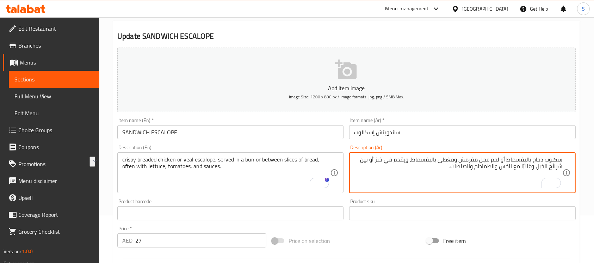
drag, startPoint x: 412, startPoint y: 157, endPoint x: 457, endPoint y: 157, distance: 45.5
click at [457, 157] on textarea "سكلوب دجاج بالبقسماط أو لحم عجل مقرمش ومغطى بالبقسماط، ويقدم في خبز أو بين شرائ…" at bounding box center [458, 172] width 208 height 33
click at [426, 157] on textarea "سكلوب دجاج بالبقسماط أو لحم عجل مقرمش، ويقدم في خبز أو بين شرائح الخبز، وغالبًا…" at bounding box center [458, 172] width 208 height 33
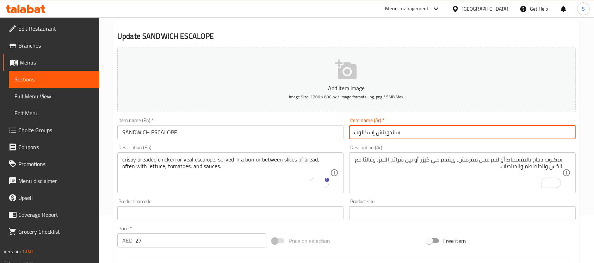
click at [430, 133] on input "ساندويتش إسكالوب" at bounding box center [462, 132] width 226 height 14
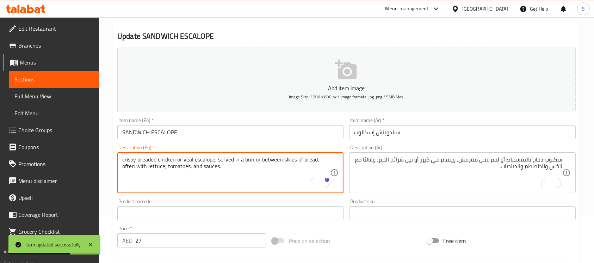
click at [250, 159] on textarea "crispy breaded chicken or veal escalope, served in a bun or between slices of b…" at bounding box center [226, 172] width 208 height 33
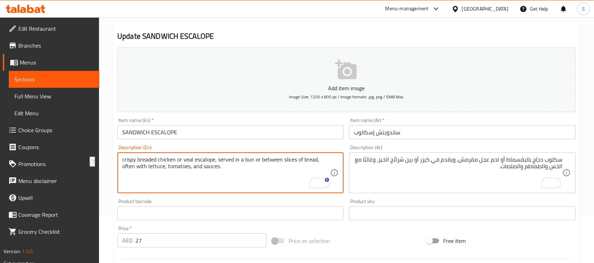
drag, startPoint x: 261, startPoint y: 160, endPoint x: 317, endPoint y: 158, distance: 56.8
click at [317, 158] on textarea "crispy breaded chicken or veal escalope, served in a bun or between slices of b…" at bounding box center [226, 172] width 208 height 33
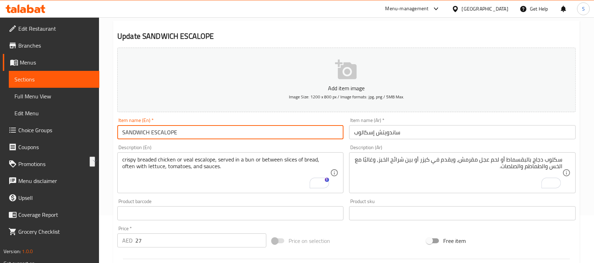
click at [248, 137] on input "SANDWICH ESCALOPE" at bounding box center [230, 132] width 226 height 14
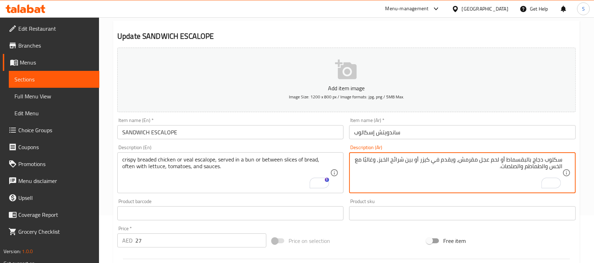
click at [516, 160] on textarea "سكلوب دجاج بالبقسماط أو لحم عجل مقرمش، ويقدم في كيزر أو بين شرائح الخبز، وغالبً…" at bounding box center [458, 172] width 208 height 33
type textarea "سكلوب دجاج أو لحم عجل بالبقسماط مقرمش، ويقدم في كيزر أو بين شرائح الخبز، وغالبً…"
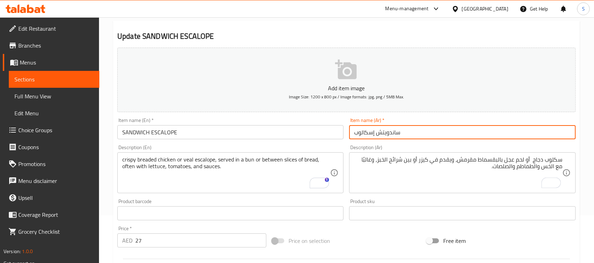
click at [470, 134] on input "ساندويتش إسكالوب" at bounding box center [462, 132] width 226 height 14
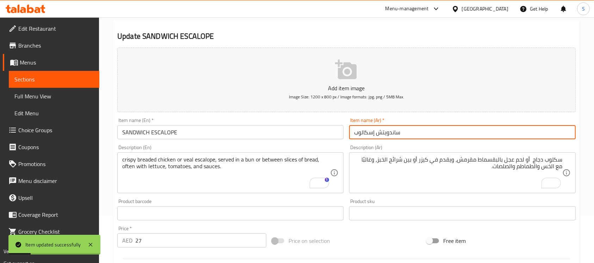
scroll to position [0, 0]
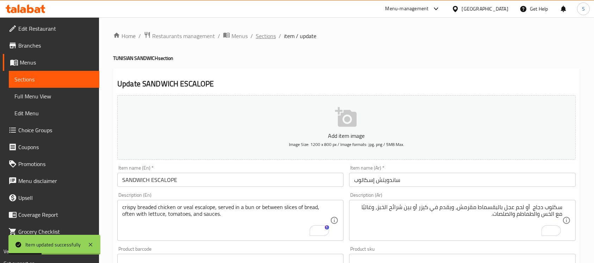
click at [266, 32] on span "Sections" at bounding box center [266, 36] width 20 height 8
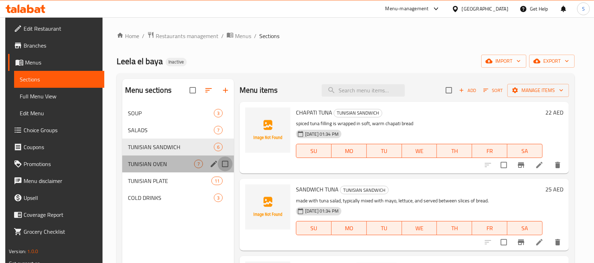
click at [224, 159] on input "Menu sections" at bounding box center [225, 164] width 15 height 15
checkbox input "true"
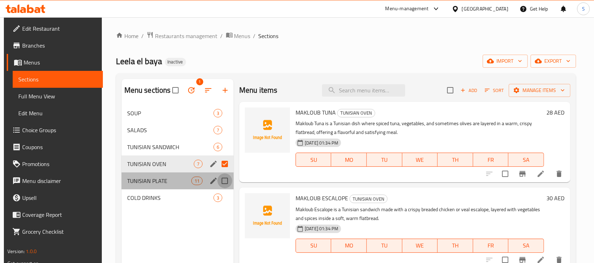
click at [225, 177] on input "Menu sections" at bounding box center [225, 180] width 15 height 15
checkbox input "true"
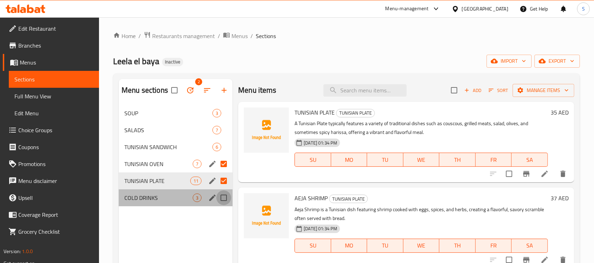
click at [225, 192] on input "Menu sections" at bounding box center [223, 197] width 15 height 15
checkbox input "true"
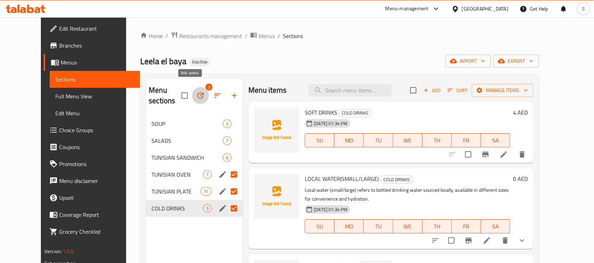
click at [196, 91] on icon "button" at bounding box center [200, 95] width 8 height 8
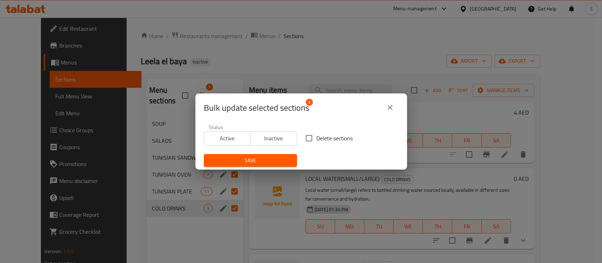
click at [325, 140] on span "Delete sections" at bounding box center [334, 138] width 36 height 8
click at [316, 140] on input "Delete sections" at bounding box center [308, 138] width 15 height 15
checkbox input "true"
click at [277, 156] on span "Save" at bounding box center [250, 160] width 82 height 9
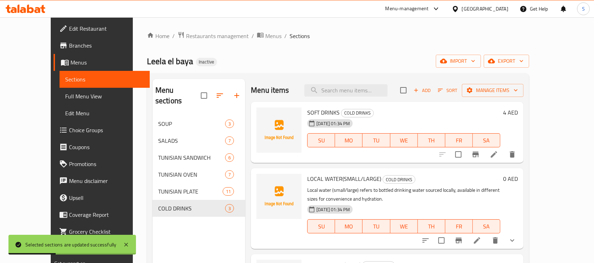
click at [321, 37] on ol "Home / Restaurants management / Menus / Sections" at bounding box center [338, 35] width 383 height 9
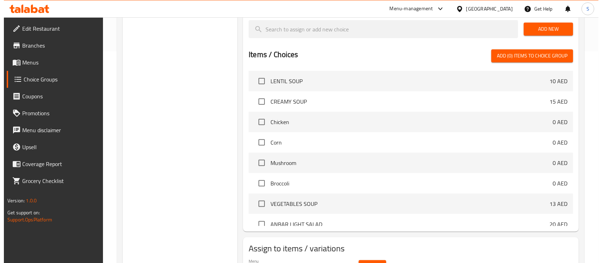
scroll to position [252, 0]
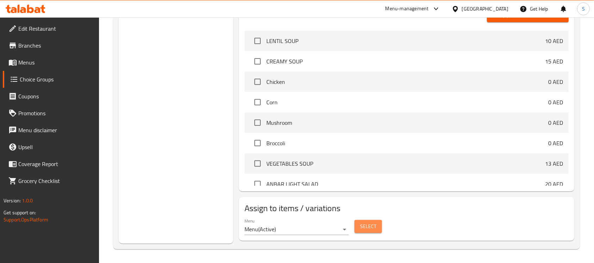
click at [378, 226] on button "Select" at bounding box center [368, 226] width 27 height 13
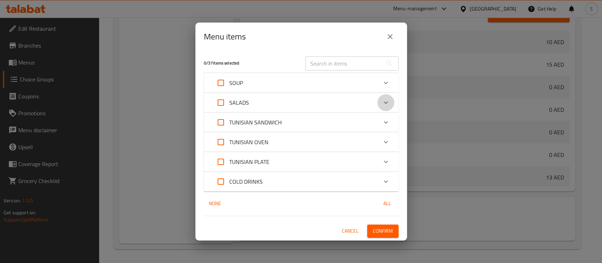
click at [388, 105] on icon "Expand" at bounding box center [385, 102] width 8 height 8
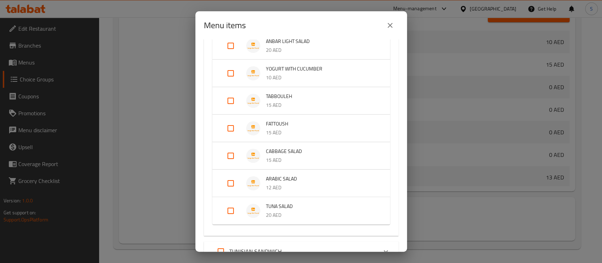
scroll to position [85, 0]
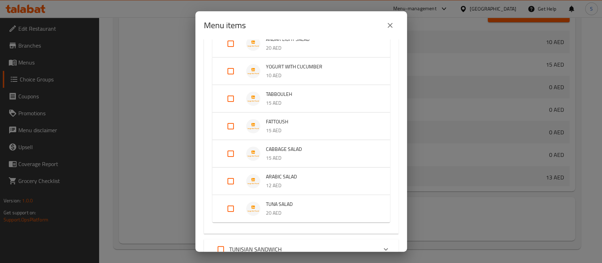
click at [229, 153] on input "Expand" at bounding box center [230, 153] width 17 height 17
checkbox input "true"
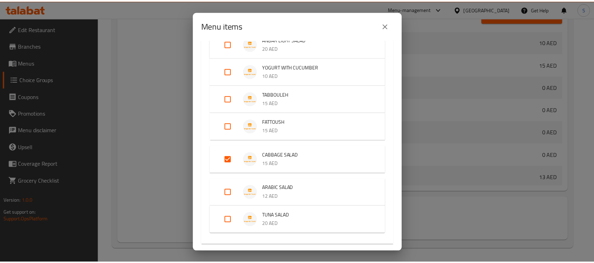
scroll to position [212, 0]
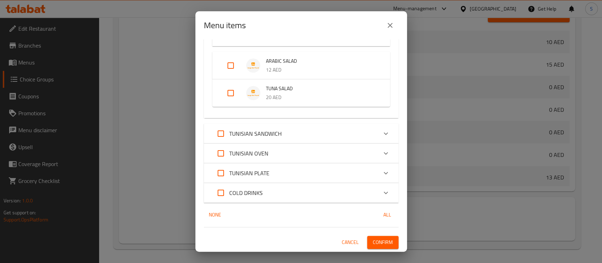
click at [373, 242] on span "Confirm" at bounding box center [383, 242] width 20 height 9
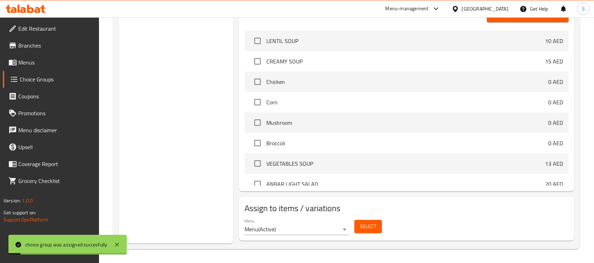
scroll to position [0, 0]
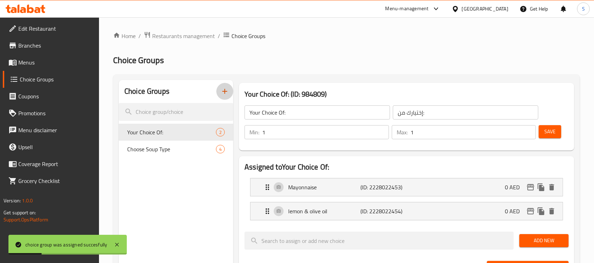
click at [223, 94] on icon "button" at bounding box center [225, 91] width 8 height 8
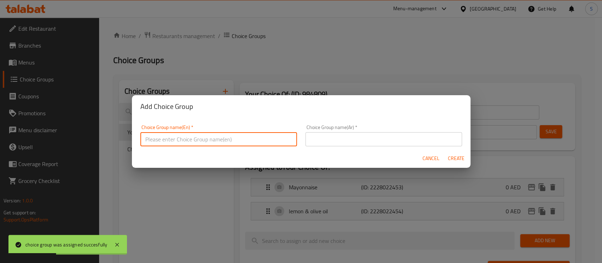
click at [258, 141] on input "text" at bounding box center [218, 139] width 157 height 14
type input "Your Choice Of:-"
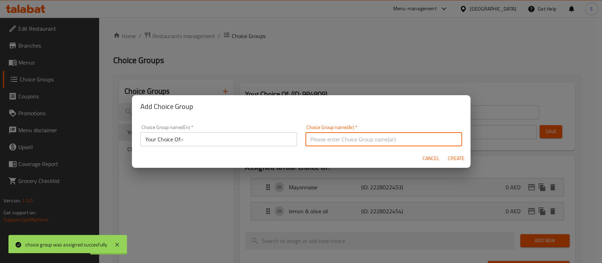
click at [381, 139] on input "text" at bounding box center [383, 139] width 157 height 14
type input "إختيارك من:-"
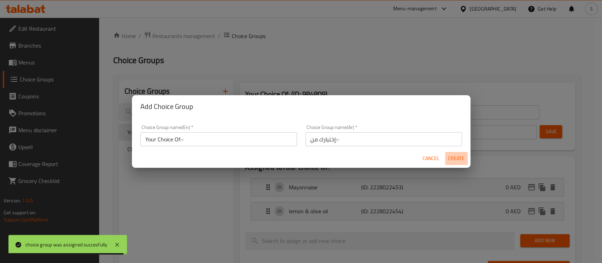
click at [457, 157] on span "Create" at bounding box center [456, 158] width 17 height 9
type input "Your Choice Of:-"
type input "إختيارك من:-"
type input "0"
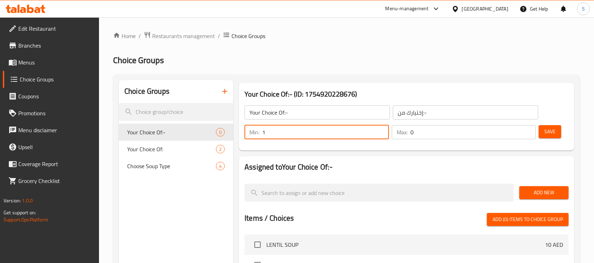
type input "1"
click at [382, 128] on input "1" at bounding box center [325, 132] width 127 height 14
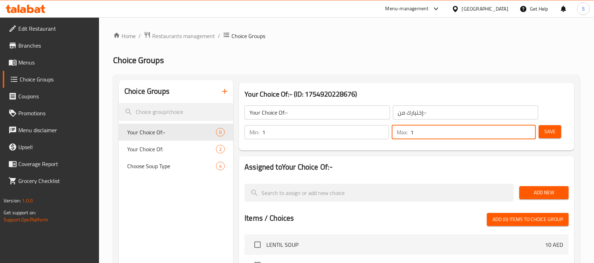
type input "1"
click at [527, 129] on input "1" at bounding box center [474, 132] width 126 height 14
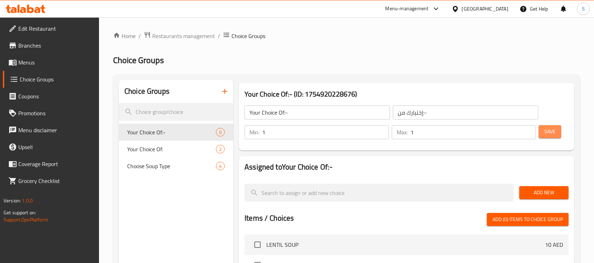
click at [553, 132] on span "Save" at bounding box center [550, 131] width 11 height 9
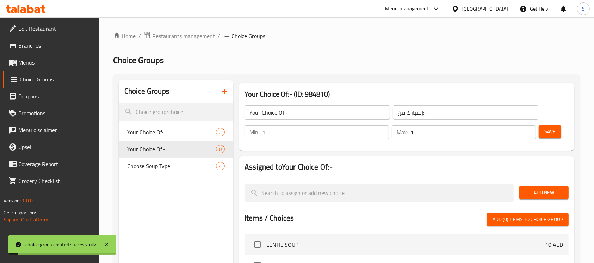
click at [532, 193] on span "Add New" at bounding box center [544, 192] width 38 height 9
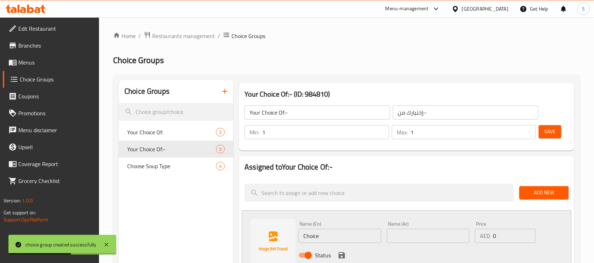
click at [329, 237] on input "Choice" at bounding box center [340, 236] width 82 height 14
paste input "breaded chick"
click at [329, 237] on input "Choice" at bounding box center [340, 236] width 82 height 14
click at [416, 236] on input "text" at bounding box center [428, 236] width 82 height 14
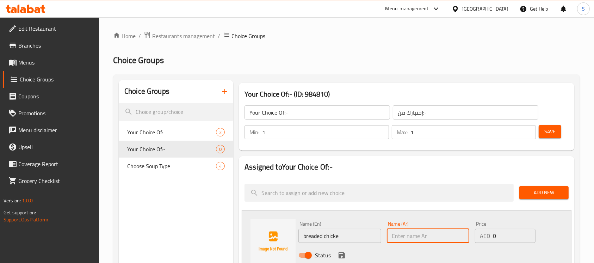
click at [353, 231] on input "breaded chicke" at bounding box center [340, 236] width 82 height 14
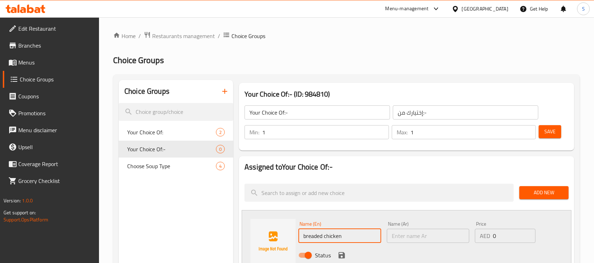
type input "breaded chicken"
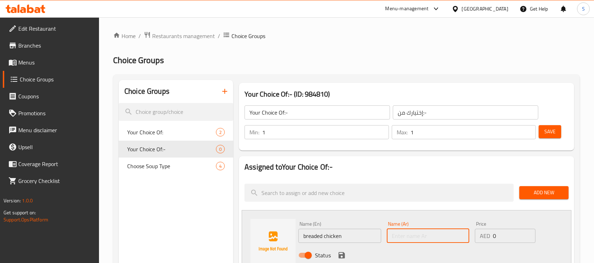
click at [415, 231] on input "text" at bounding box center [428, 236] width 82 height 14
type input "دجاج بالبقسماط"
click at [339, 256] on icon "save" at bounding box center [342, 255] width 6 height 6
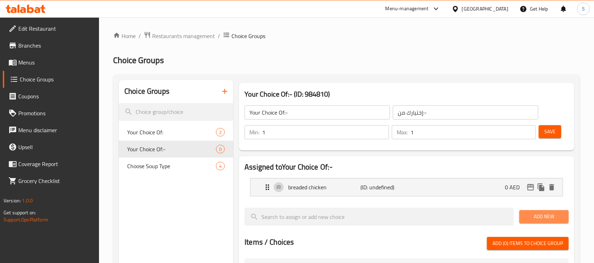
click at [531, 220] on span "Add New" at bounding box center [544, 216] width 38 height 9
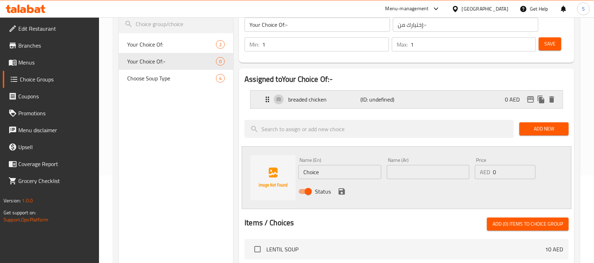
scroll to position [102, 0]
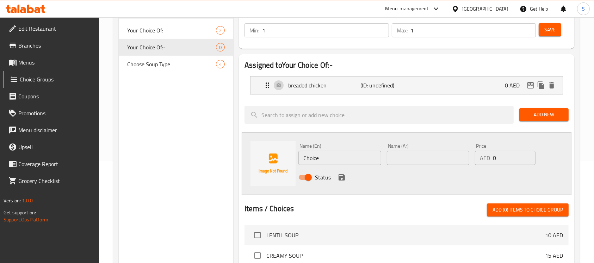
click at [341, 159] on input "Choice" at bounding box center [340, 158] width 82 height 14
paste input "veal escalop"
click at [341, 159] on input "veal escalope" at bounding box center [340, 158] width 82 height 14
type input "veal escalope"
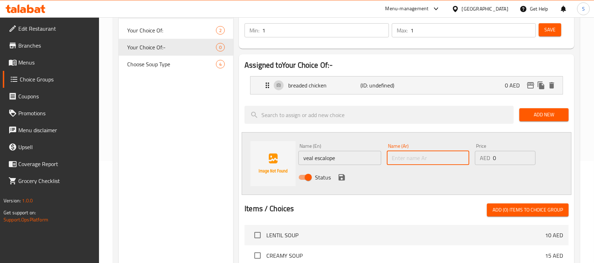
click at [424, 155] on input "text" at bounding box center [428, 158] width 82 height 14
type input "سكلوب لحم عجل"
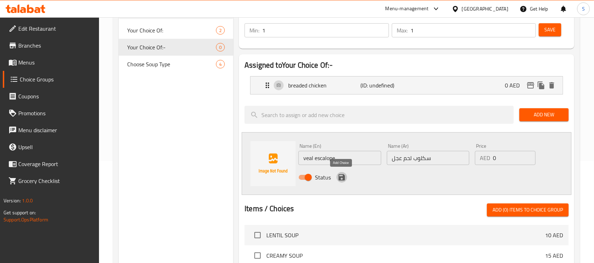
click at [339, 177] on icon "save" at bounding box center [342, 177] width 6 height 6
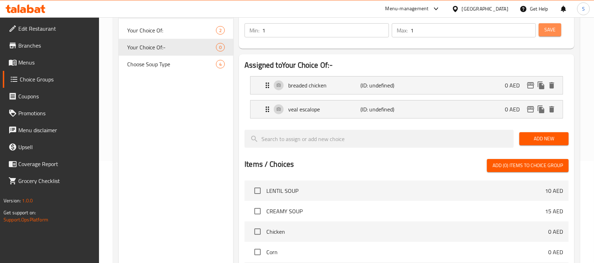
click at [553, 30] on span "Save" at bounding box center [550, 29] width 11 height 9
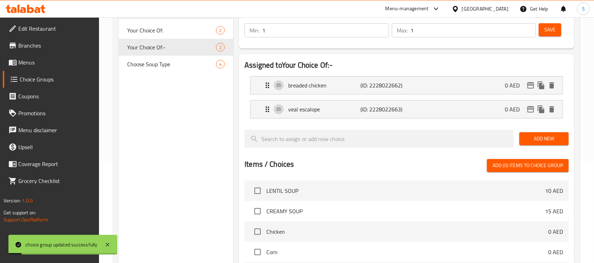
scroll to position [252, 0]
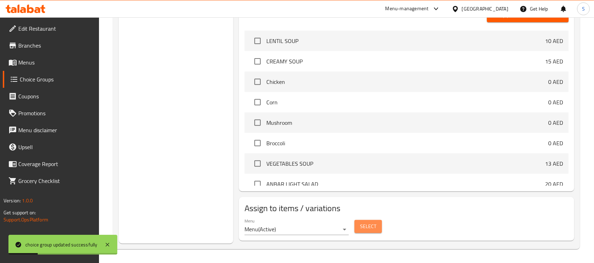
click at [364, 230] on span "Select" at bounding box center [368, 226] width 16 height 9
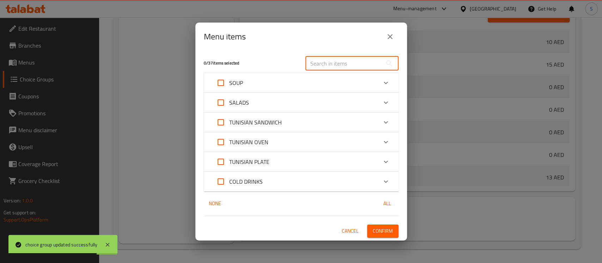
click at [369, 59] on input "text" at bounding box center [343, 63] width 77 height 14
paste input "SANDWICH ESCALOPE"
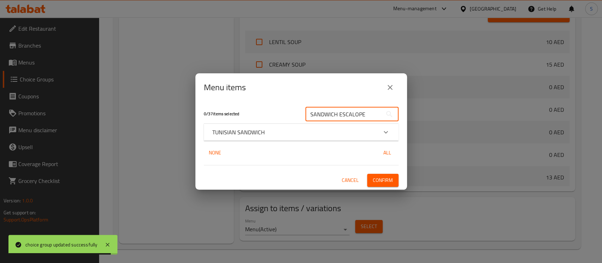
type input "SANDWICH ESCALOPE"
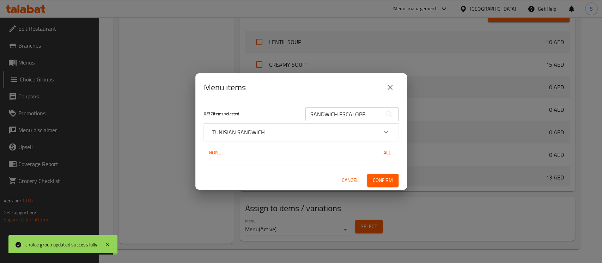
click at [262, 137] on div "TUNISIAN SANDWICH" at bounding box center [301, 132] width 195 height 17
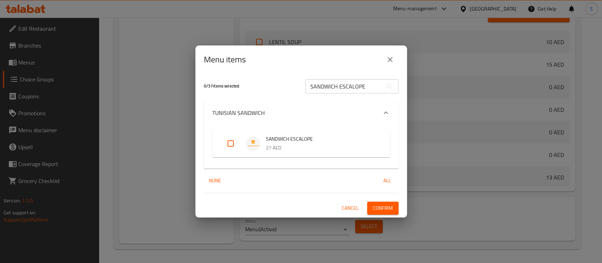
click at [234, 142] on input "Expand" at bounding box center [230, 143] width 17 height 17
checkbox input "true"
click at [384, 210] on span "Confirm" at bounding box center [383, 208] width 20 height 9
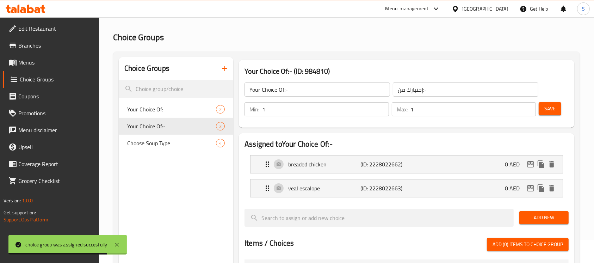
scroll to position [0, 0]
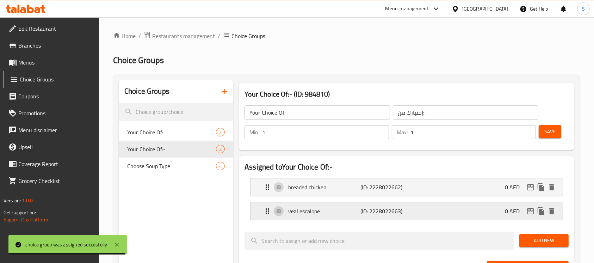
click at [369, 212] on p "(ID: 2228022663)" at bounding box center [385, 211] width 48 height 8
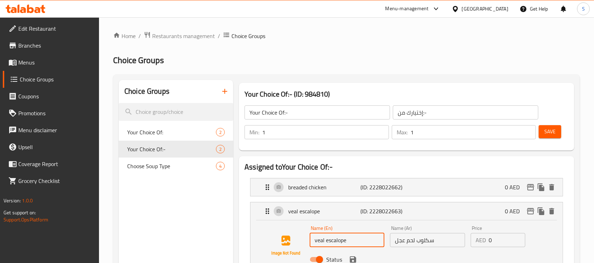
click at [337, 243] on input "veal escalope" at bounding box center [347, 240] width 75 height 14
click at [395, 183] on p "(ID: 2228022662)" at bounding box center [385, 187] width 48 height 8
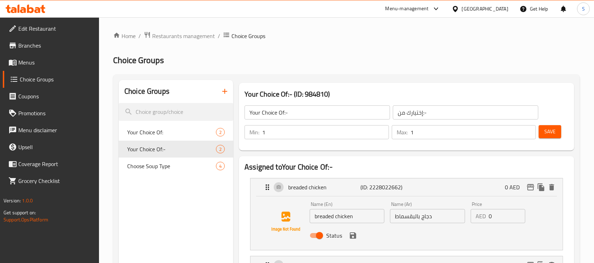
click at [364, 218] on input "breaded chicken" at bounding box center [347, 216] width 75 height 14
paste input "escalope"
click at [327, 218] on input "breaded chicken escalope" at bounding box center [347, 216] width 75 height 14
type input "chicken escalope"
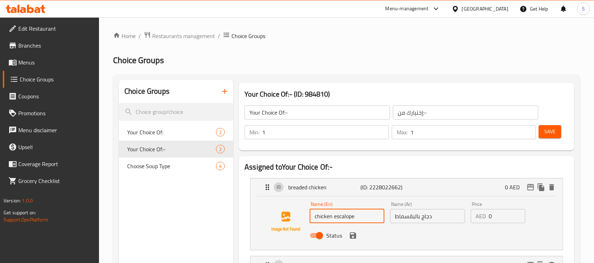
click at [458, 212] on input "دجاج بالبقسماط" at bounding box center [427, 216] width 75 height 14
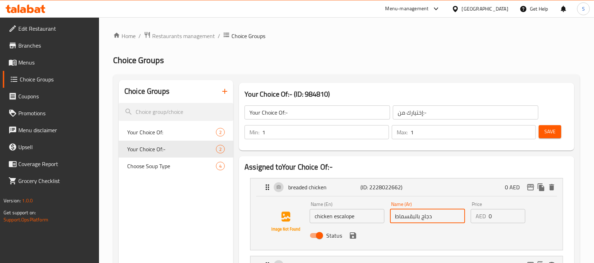
click at [458, 212] on input "دجاج بالبقسماط" at bounding box center [427, 216] width 75 height 14
click at [354, 237] on icon "save" at bounding box center [353, 235] width 6 height 6
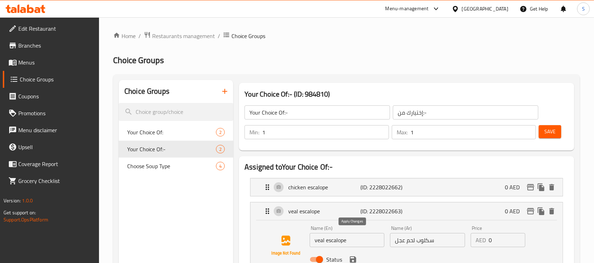
type input "سكلوب دجاج"
click at [547, 135] on span "Save" at bounding box center [550, 131] width 11 height 9
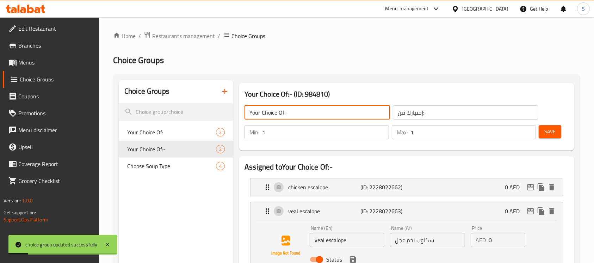
click at [334, 117] on input "Your Choice Of:-" at bounding box center [318, 112] width 146 height 14
type input "Your Choice Of:"
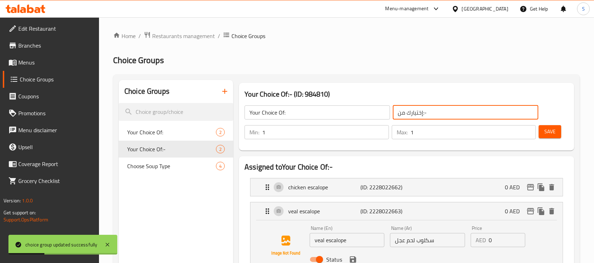
click at [472, 111] on input "إختيارك من:-" at bounding box center [466, 112] width 146 height 14
type input "إختيارك من:"
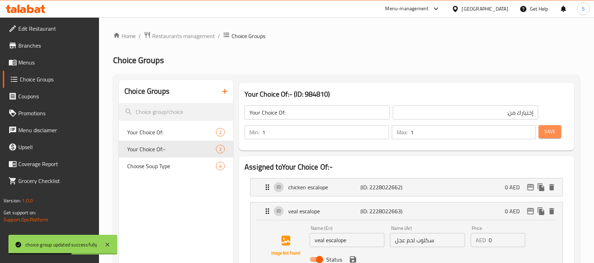
click at [556, 131] on span "Save" at bounding box center [550, 131] width 11 height 9
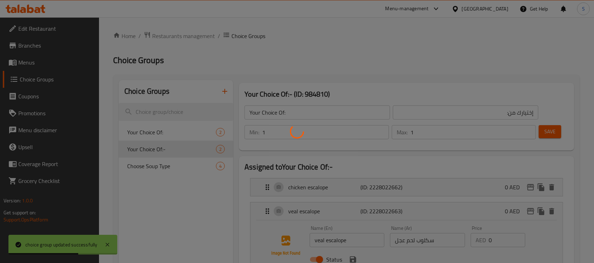
type input "Your Choice Of:-"
type input "إختيارك من:-"
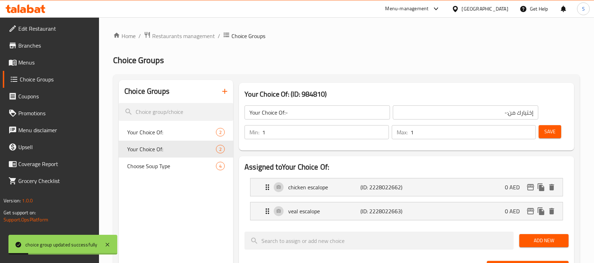
type input "Your Choice Of:"
type input "إختيارك من:"
click at [221, 94] on icon "button" at bounding box center [225, 91] width 8 height 8
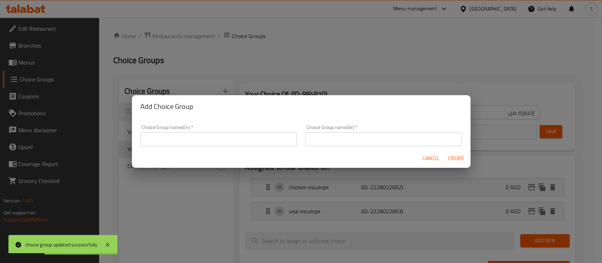
click at [246, 142] on input "text" at bounding box center [218, 139] width 157 height 14
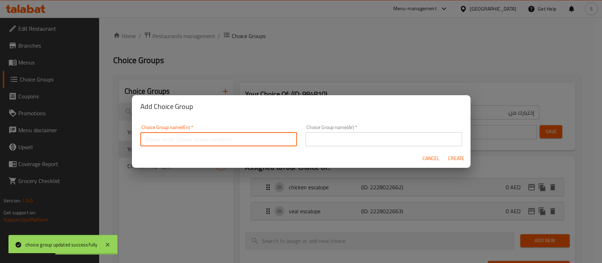
type input "Your Choice Of:-"
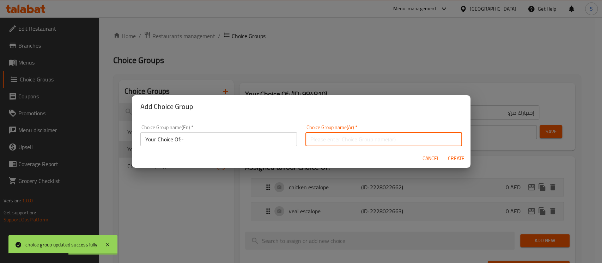
click at [375, 141] on input "text" at bounding box center [383, 139] width 157 height 14
type input "إختيارك من:-"
click at [455, 156] on span "Create" at bounding box center [456, 158] width 17 height 9
type input "Your Choice Of:-"
type input "إختيارك من:-"
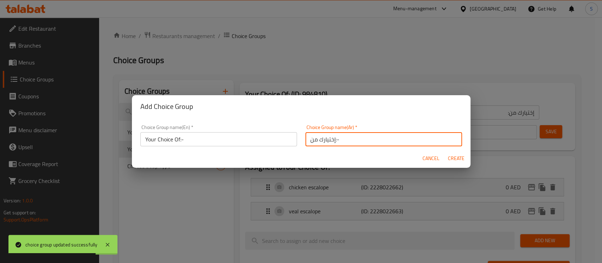
type input "0"
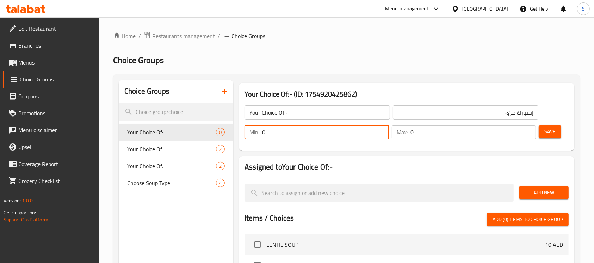
click at [378, 128] on input "0" at bounding box center [325, 132] width 127 height 14
type input "1"
click at [383, 129] on input "1" at bounding box center [325, 132] width 127 height 14
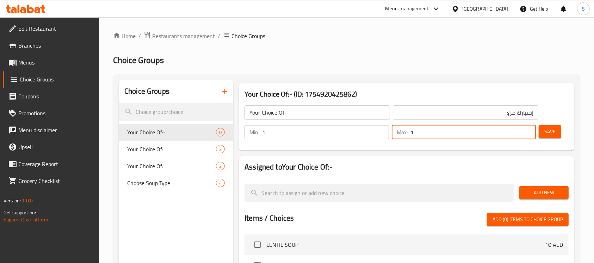
type input "1"
click at [528, 129] on input "1" at bounding box center [474, 132] width 126 height 14
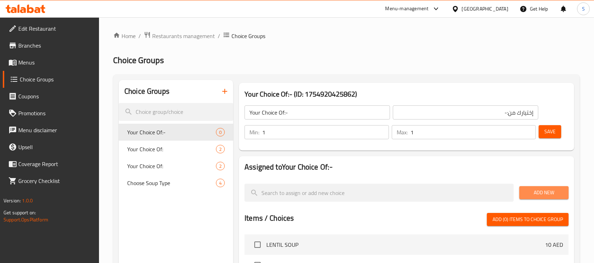
click at [533, 193] on span "Add New" at bounding box center [544, 192] width 38 height 9
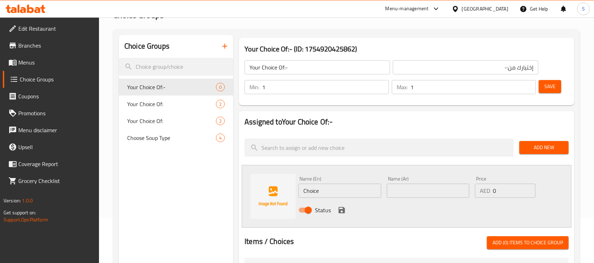
scroll to position [46, 0]
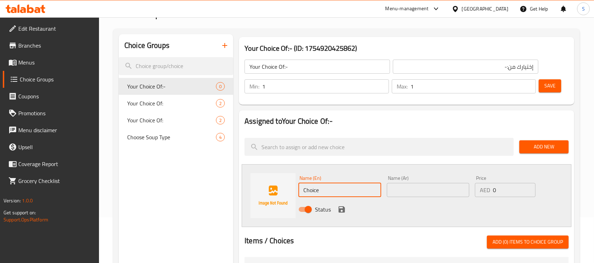
click at [328, 193] on input "Choice" at bounding box center [340, 190] width 82 height 14
paste input "bun"
click at [328, 193] on input "bun" at bounding box center [340, 190] width 82 height 14
type input "bun"
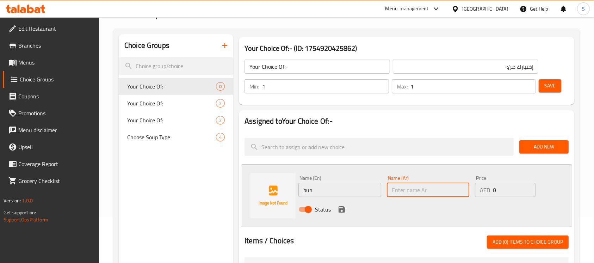
click at [417, 188] on input "text" at bounding box center [428, 190] width 82 height 14
type input "كيزر"
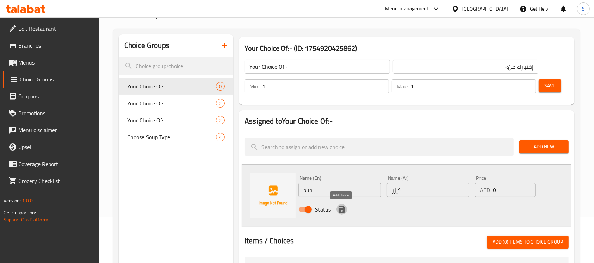
click at [342, 208] on icon "save" at bounding box center [342, 209] width 6 height 6
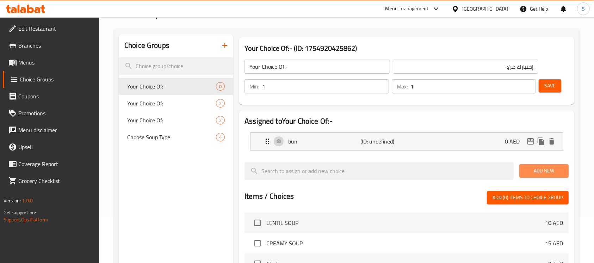
click at [555, 171] on span "Add New" at bounding box center [544, 170] width 38 height 9
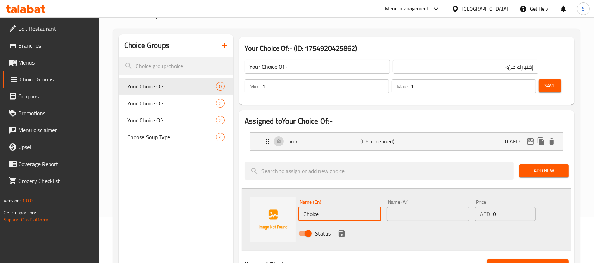
click at [347, 213] on input "Choice" at bounding box center [340, 214] width 82 height 14
paste input "between slices of bread,"
click at [323, 213] on input "between slices of bread" at bounding box center [340, 214] width 82 height 14
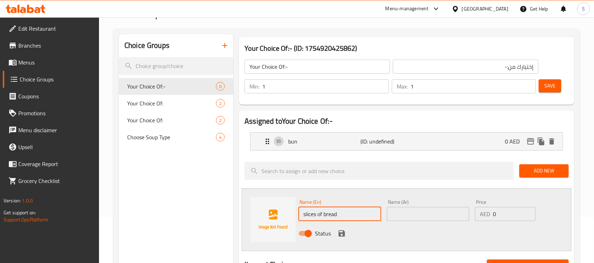
type input "slices of bread"
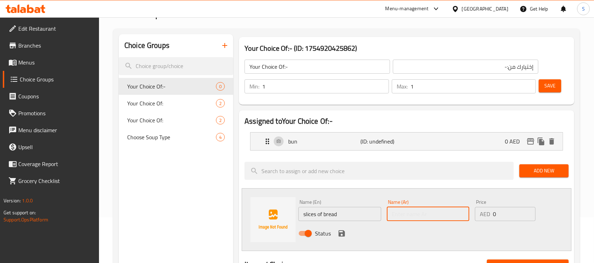
click at [415, 213] on input "text" at bounding box center [428, 214] width 82 height 14
type input "شرائح من الخبز"
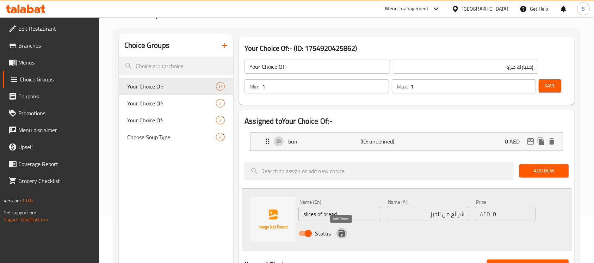
click at [342, 230] on icon "save" at bounding box center [342, 233] width 6 height 6
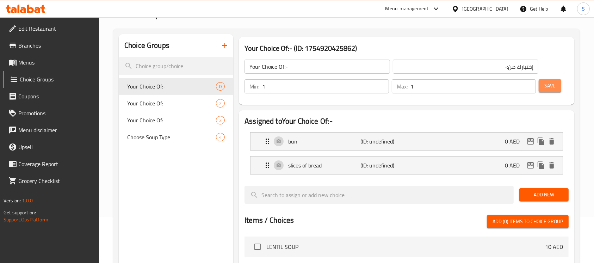
click at [549, 86] on span "Save" at bounding box center [550, 85] width 11 height 9
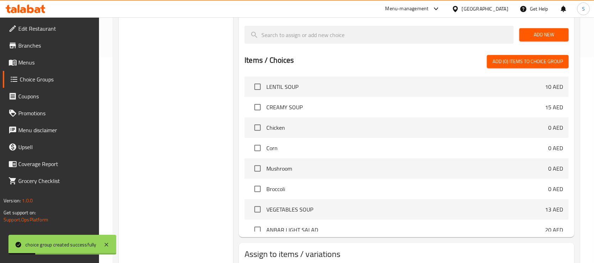
scroll to position [252, 0]
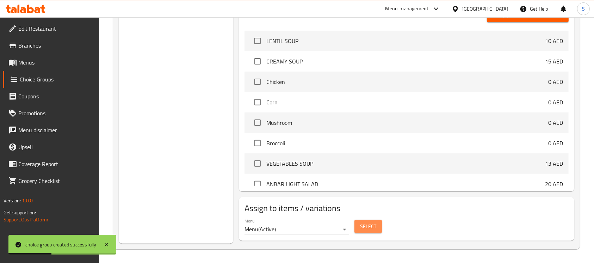
click at [375, 224] on span "Select" at bounding box center [368, 226] width 16 height 9
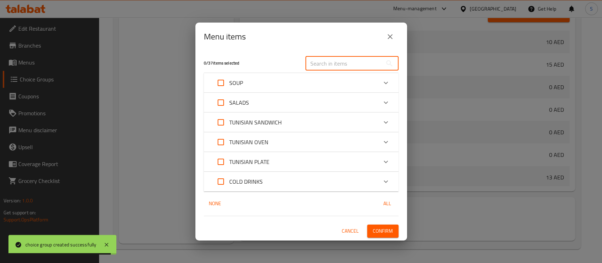
click at [322, 61] on input "text" at bounding box center [343, 63] width 77 height 14
paste input "SANDWICH ESCALOPE"
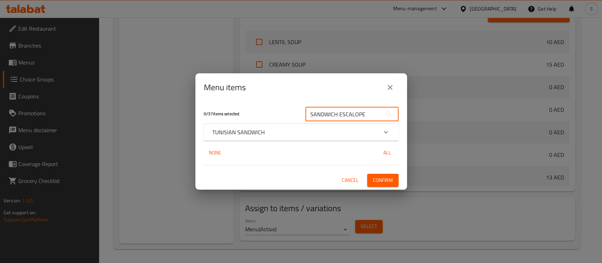
type input "SANDWICH ESCALOPE"
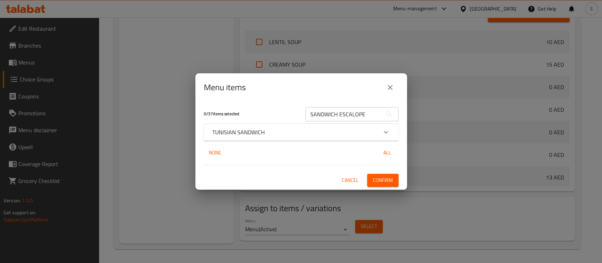
click at [274, 133] on div "TUNISIAN SANDWICH" at bounding box center [294, 132] width 165 height 8
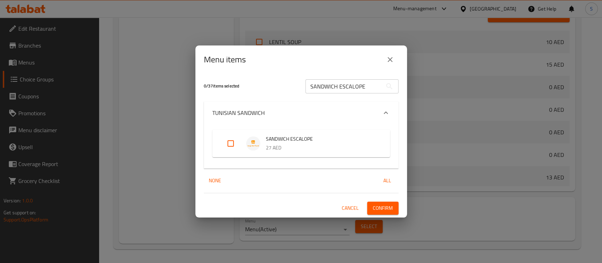
click at [228, 145] on input "Expand" at bounding box center [230, 143] width 17 height 17
checkbox input "true"
click at [384, 207] on span "Confirm" at bounding box center [383, 208] width 20 height 9
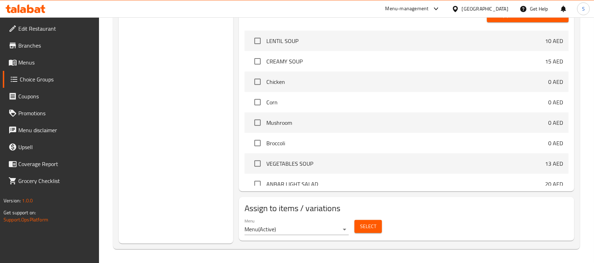
scroll to position [0, 0]
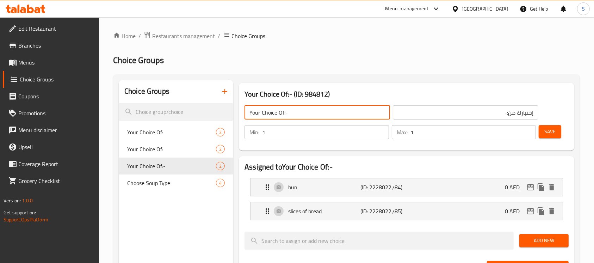
click at [299, 115] on input "Your Choice Of:-" at bounding box center [318, 112] width 146 height 14
type input "Your Choice Of:"
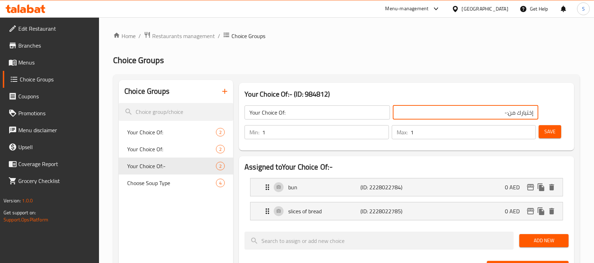
click at [444, 119] on input "إختيارك من:-" at bounding box center [466, 112] width 146 height 14
type input "إختيارك من:"
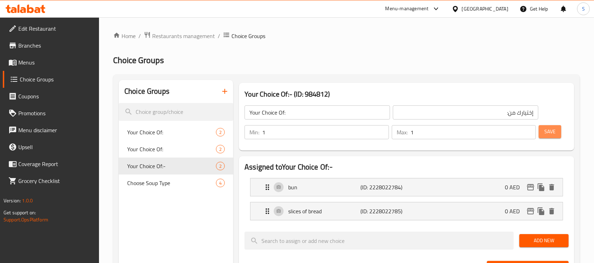
click at [553, 130] on span "Save" at bounding box center [550, 131] width 11 height 9
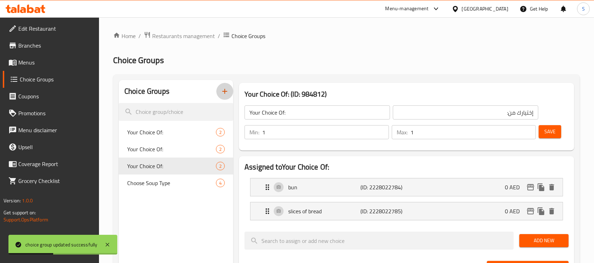
click at [225, 87] on icon "button" at bounding box center [225, 91] width 8 height 8
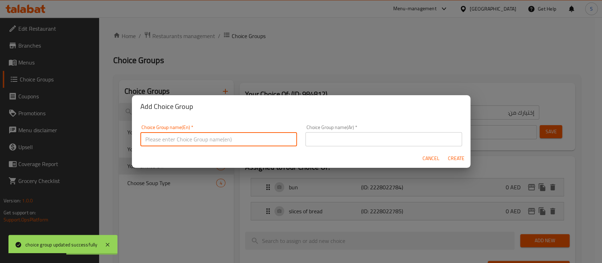
click at [250, 142] on input "text" at bounding box center [218, 139] width 157 height 14
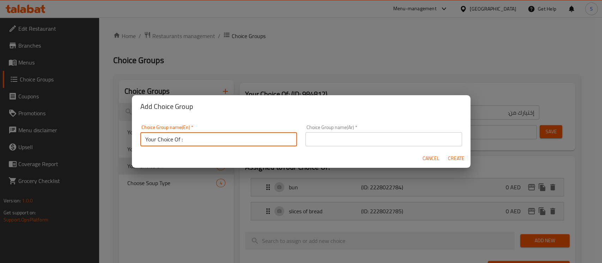
click at [179, 138] on input "Your Choice Of :" at bounding box center [218, 139] width 157 height 14
type input "Your Choice Of bread:"
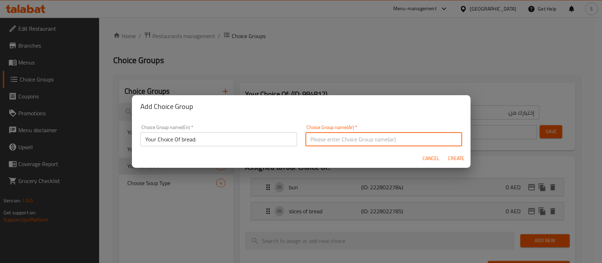
click at [392, 140] on input "text" at bounding box center [383, 139] width 157 height 14
type input "إختيارك من الخبز:"
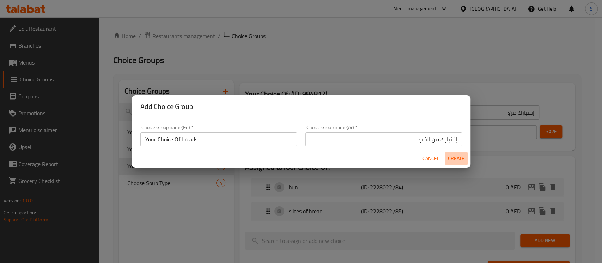
click at [458, 162] on span "Create" at bounding box center [456, 158] width 17 height 9
type input "Your Choice Of bread:"
type input "إختيارك من الخبز:"
type input "0"
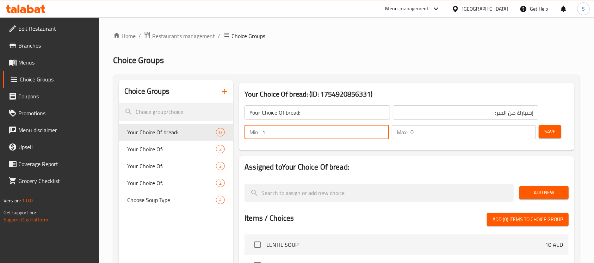
type input "1"
click at [381, 131] on input "1" at bounding box center [325, 132] width 127 height 14
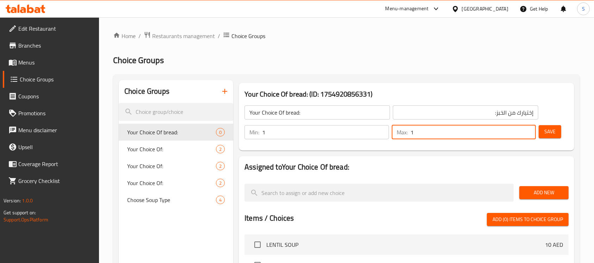
type input "1"
click at [527, 128] on input "1" at bounding box center [474, 132] width 126 height 14
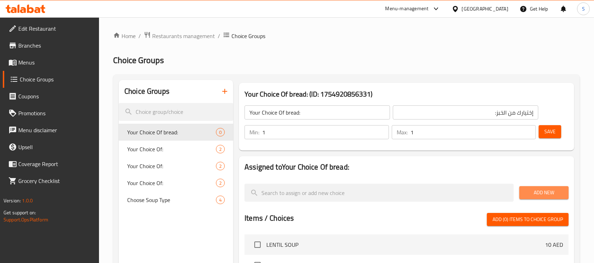
click at [542, 190] on span "Add New" at bounding box center [544, 192] width 38 height 9
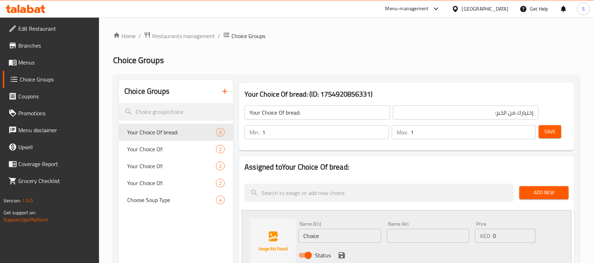
click at [355, 233] on input "Choice" at bounding box center [340, 236] width 82 height 14
paste input "flatbread"
click at [355, 233] on input "flatbread" at bounding box center [340, 236] width 82 height 14
type input "flatbread"
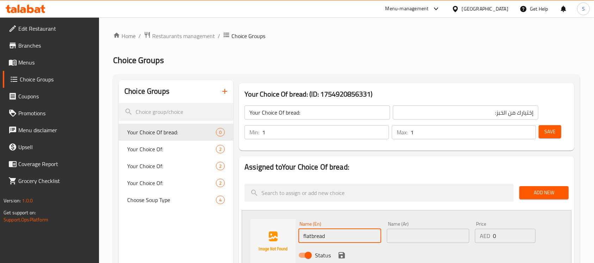
click at [416, 232] on input "text" at bounding box center [428, 236] width 82 height 14
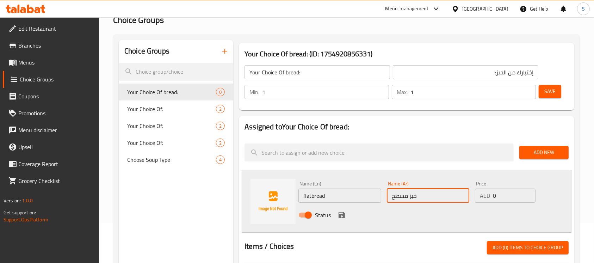
scroll to position [42, 0]
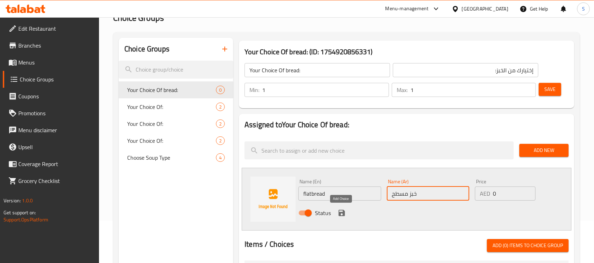
type input "خبز مسطح"
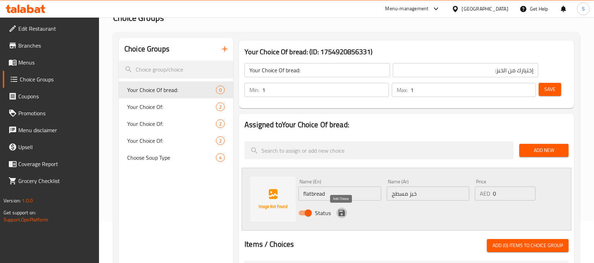
click at [341, 214] on icon "save" at bounding box center [342, 213] width 8 height 8
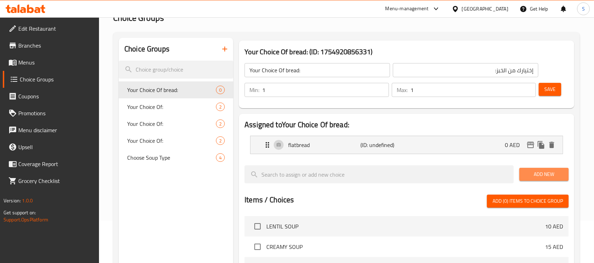
click at [538, 173] on span "Add New" at bounding box center [544, 174] width 38 height 9
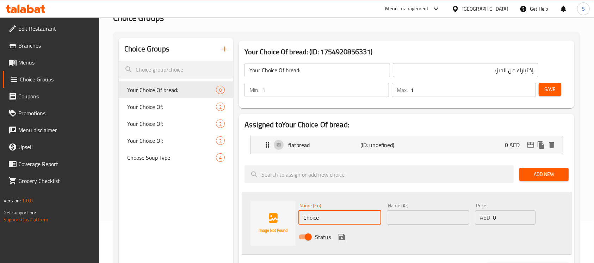
click at [348, 212] on input "Choice" at bounding box center [340, 217] width 82 height 14
paste input "soft baguett"
click at [348, 212] on input "soft baguette" at bounding box center [340, 217] width 82 height 14
type input "soft baguette"
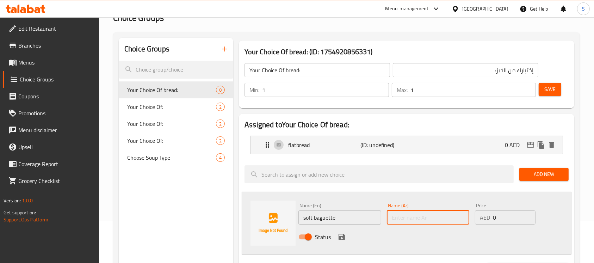
click at [422, 217] on input "text" at bounding box center [428, 217] width 82 height 14
type input "باجيت ناعم"
click at [341, 237] on icon "save" at bounding box center [342, 237] width 8 height 8
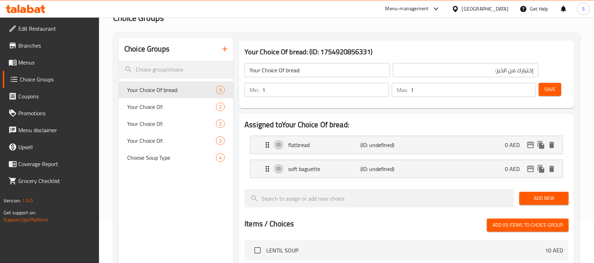
click at [547, 85] on span "Save" at bounding box center [550, 89] width 11 height 9
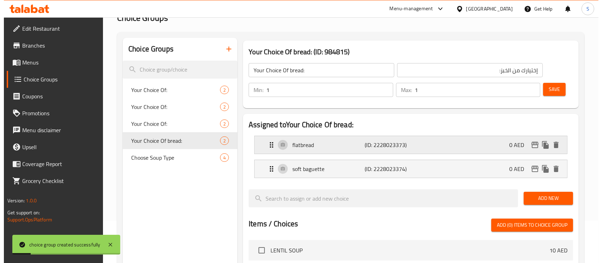
scroll to position [252, 0]
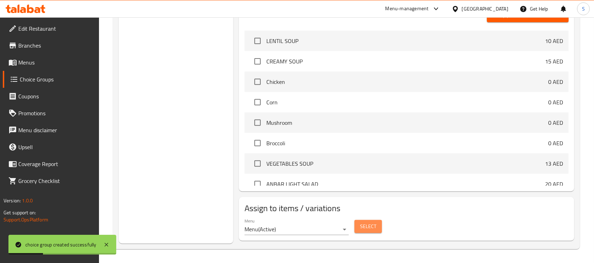
click at [379, 227] on button "Select" at bounding box center [368, 226] width 27 height 13
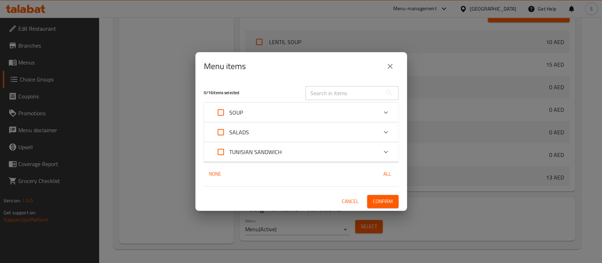
click at [312, 158] on div "TUNISIAN SANDWICH" at bounding box center [294, 151] width 165 height 17
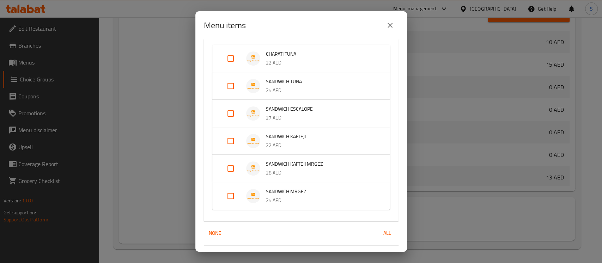
scroll to position [109, 0]
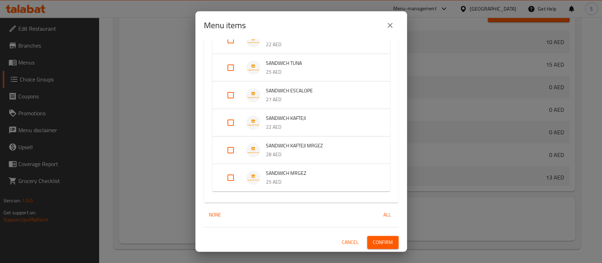
click at [230, 116] on input "Expand" at bounding box center [230, 122] width 17 height 17
checkbox input "true"
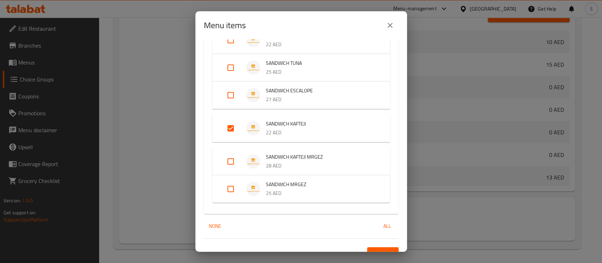
click at [228, 161] on input "Expand" at bounding box center [230, 161] width 17 height 17
checkbox input "true"
click at [234, 184] on li "SANDWICH MRGEZ 25 AED" at bounding box center [301, 194] width 161 height 25
click at [229, 195] on input "Expand" at bounding box center [230, 194] width 17 height 17
checkbox input "true"
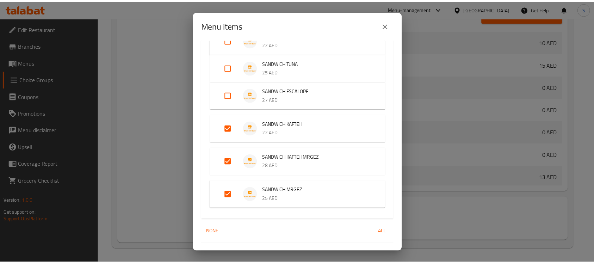
scroll to position [126, 0]
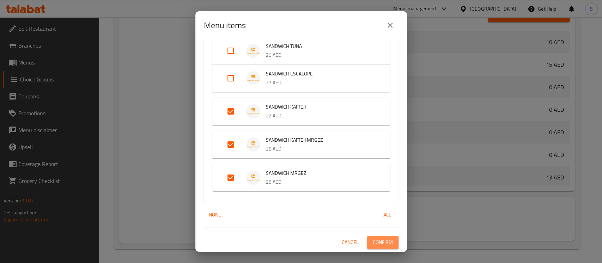
click at [373, 246] on span "Confirm" at bounding box center [383, 242] width 20 height 9
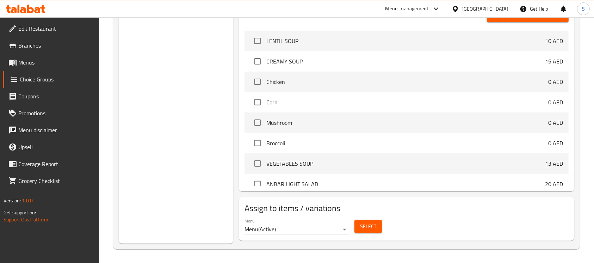
click at [49, 30] on span "Edit Restaurant" at bounding box center [55, 28] width 75 height 8
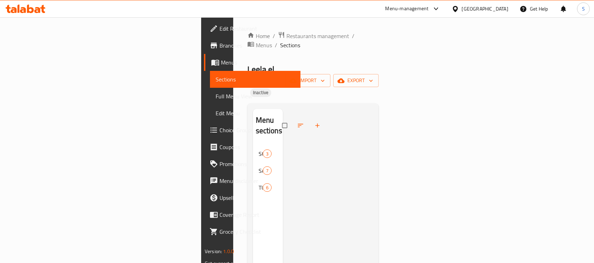
click at [221, 64] on span "Menus" at bounding box center [258, 62] width 74 height 8
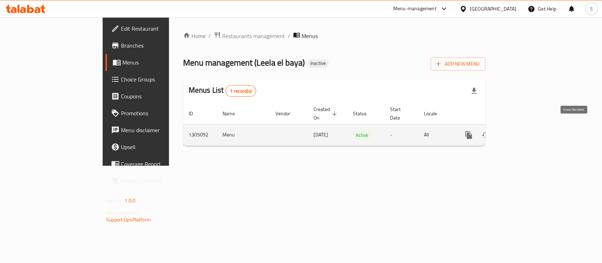
click at [522, 132] on icon "enhanced table" at bounding box center [519, 135] width 6 height 6
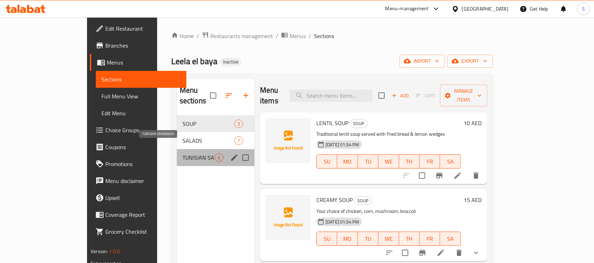
click at [183, 153] on span "TUNISIAN SANDWICH" at bounding box center [199, 157] width 32 height 8
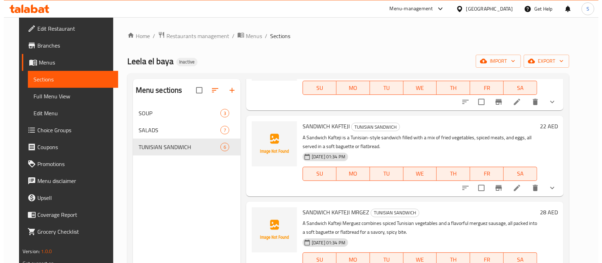
scroll to position [234, 0]
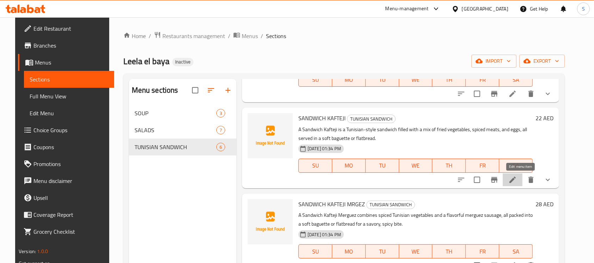
click at [517, 179] on icon at bounding box center [513, 180] width 8 height 8
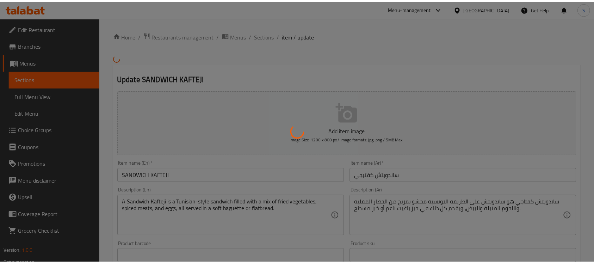
scroll to position [0, 0]
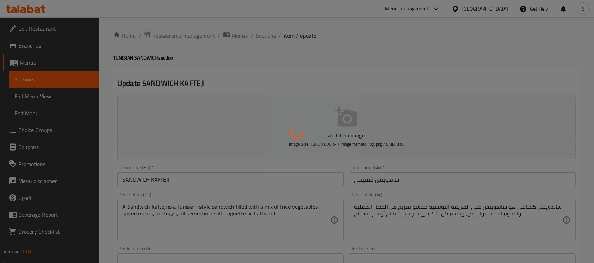
type input "إختيارك من الخبز:"
type input "1"
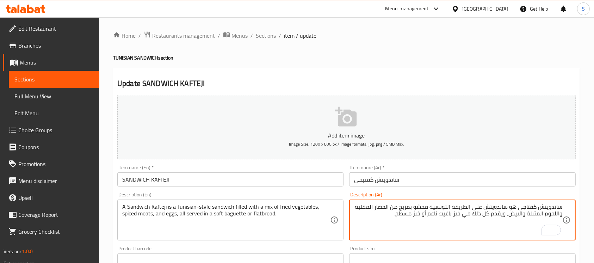
drag, startPoint x: 509, startPoint y: 207, endPoint x: 593, endPoint y: 209, distance: 83.9
click at [593, 209] on div "Home / Restaurants management / Menus / Sections / item / update TUNISIAN SANDW…" at bounding box center [346, 263] width 495 height 493
type textarea "ساندويتش على الطريقة التونسية محشو بمزيج من الخضار المقلية واللحوم المتبلة والب…"
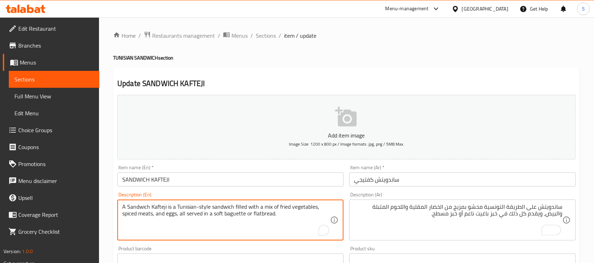
drag, startPoint x: 177, startPoint y: 207, endPoint x: 116, endPoint y: 207, distance: 61.0
type textarea "Tunisian-style sandwich filled with a mix of fried vegetables, spiced meats, an…"
click at [296, 174] on input "SANDWICH KAFTEJI" at bounding box center [230, 179] width 226 height 14
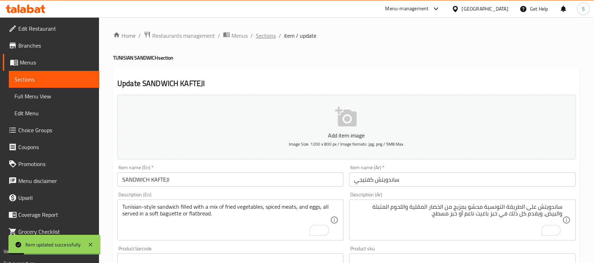
click at [266, 35] on span "Sections" at bounding box center [266, 35] width 20 height 8
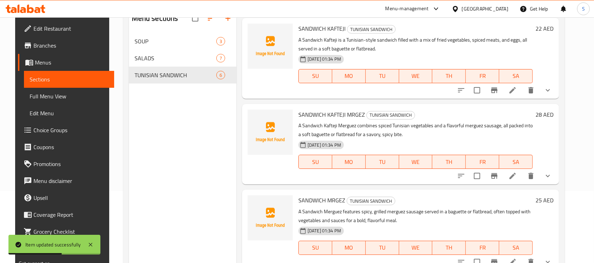
scroll to position [99, 0]
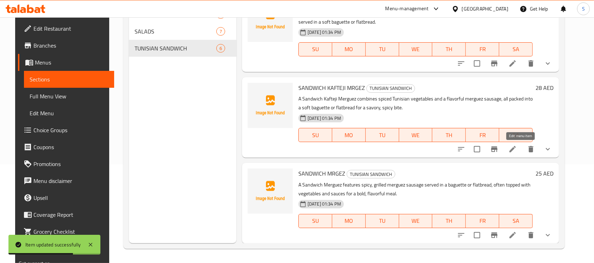
click at [517, 153] on icon at bounding box center [513, 149] width 8 height 8
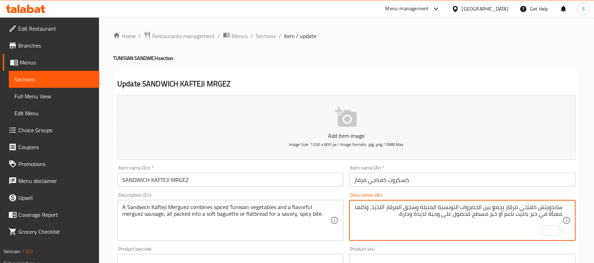
drag, startPoint x: 507, startPoint y: 207, endPoint x: 581, endPoint y: 212, distance: 74.9
click at [581, 212] on div "Home / Restaurants management / Menus / Sections / item / update TUNISIAN SANDW…" at bounding box center [346, 263] width 495 height 493
click at [509, 213] on textarea "ساندويتش كفتجي مرقاز يجمع بين الخضروات التونسية المتبلة وسجق المرقاز اللذيذ، وك…" at bounding box center [458, 220] width 208 height 33
drag, startPoint x: 503, startPoint y: 207, endPoint x: 541, endPoint y: 209, distance: 37.8
click at [541, 209] on textarea "ساندويتش كفتجي مرقاز يجمع بين الخضروات التونسية المتبلة وسجق المرقاز اللذيذ، وك…" at bounding box center [458, 220] width 208 height 33
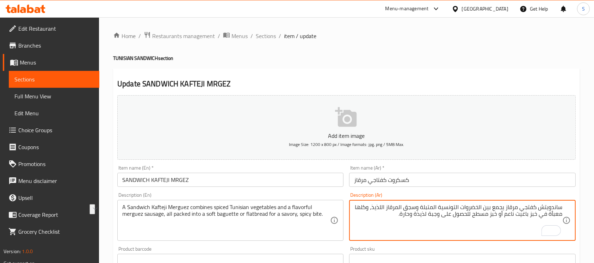
click at [541, 209] on textarea "ساندويتش كفتجي مرقاز يجمع بين الخضروات التونسية المتبلة وسجق المرقاز اللذيذ، وك…" at bounding box center [458, 220] width 208 height 33
drag, startPoint x: 505, startPoint y: 209, endPoint x: 568, endPoint y: 208, distance: 62.8
click at [568, 208] on div "ساندويتش كفتجي مرقاز يجمع بين الخضروات التونسية المتبلة وسجق المرقاز اللذيذ، وك…" at bounding box center [462, 220] width 226 height 41
click at [437, 211] on textarea "يجمع بين الخضروات التونسية المتبلة وسجق المرقاز اللذيذ، وكلها معبأة في خبز باغي…" at bounding box center [458, 220] width 208 height 33
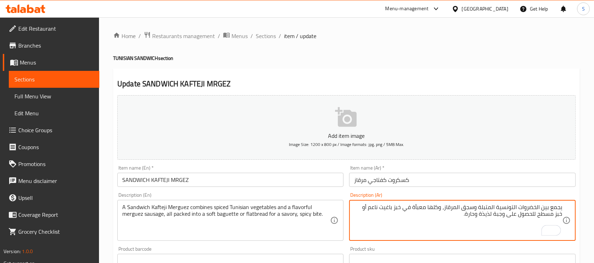
type textarea "يجمع بين الخضروات التونسية المتبلة وسجق المرقاز، وكلها معبأة في خبز باغيت ناعم …"
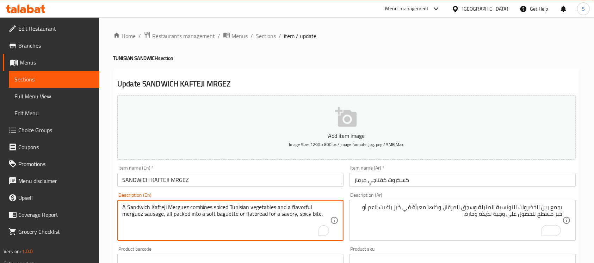
drag, startPoint x: 189, startPoint y: 207, endPoint x: 119, endPoint y: 209, distance: 70.2
click at [236, 209] on textarea "combines spiced Tunisian vegetables and a flavorful merguez sausage, all packed…" at bounding box center [226, 220] width 208 height 33
type textarea "combines spiced Tunisian vegetables and a merguez sausage, all packed into a so…"
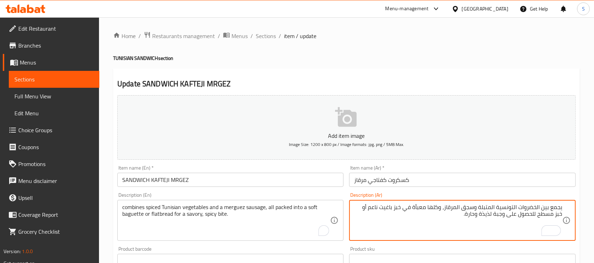
click at [421, 208] on textarea "يجمع بين الخضروات التونسية المتبلة وسجق المرقاز، وكلها معبأة في خبز باغيت ناعم …" at bounding box center [458, 220] width 208 height 33
click at [488, 216] on textarea "يجمع بين الخضروات التونسية المتبلة وسجق المرقاز، وكلها مكدسة في خبز باغيت ناعم …" at bounding box center [458, 220] width 208 height 33
type textarea "يجمع بين الخضروات التونسية المتبلة وسجق المرقاز، وكلها مكدسة في خبز باغيت ناعم …"
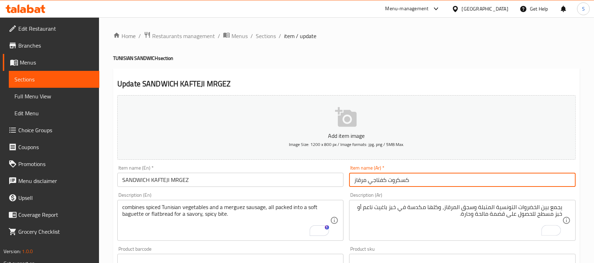
click at [440, 182] on input "كسكروت كفتاجي مرقاز" at bounding box center [462, 180] width 226 height 14
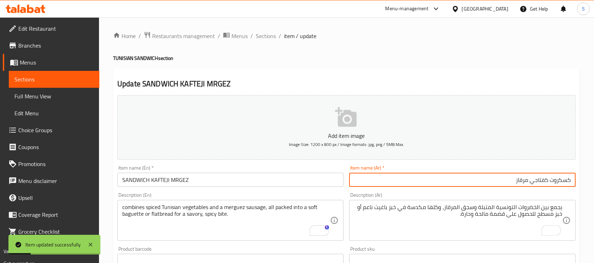
click at [561, 183] on input "كسكروت كفتاجي مرقاز" at bounding box center [462, 180] width 226 height 14
click at [493, 178] on input "ساندوتش كفتاجي مرقاز" at bounding box center [462, 180] width 226 height 14
type input "ساندوتش كفتاجي مرقاز"
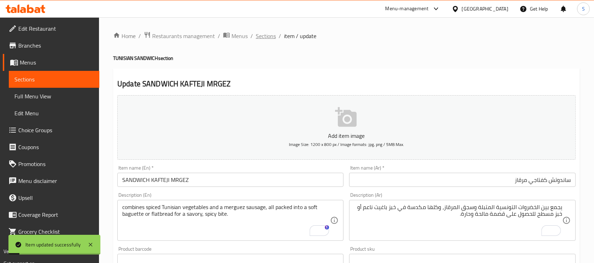
click at [269, 35] on span "Sections" at bounding box center [266, 36] width 20 height 8
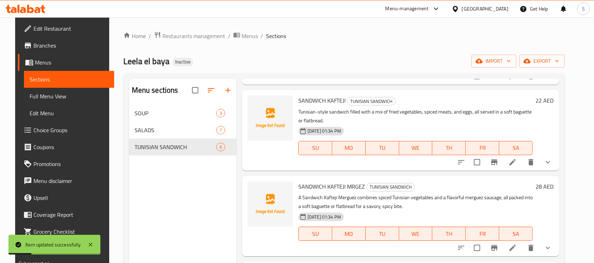
scroll to position [99, 0]
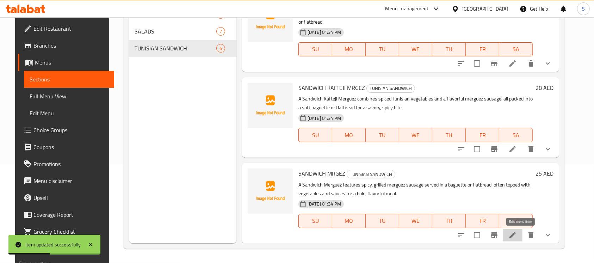
click at [517, 235] on icon at bounding box center [513, 235] width 8 height 8
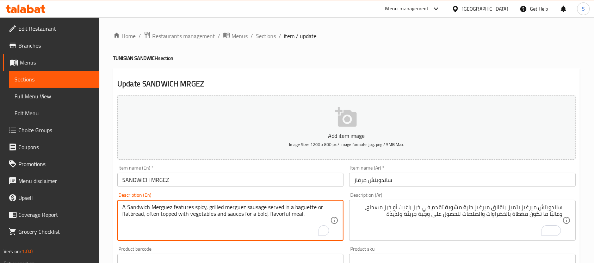
drag, startPoint x: 174, startPoint y: 206, endPoint x: 170, endPoint y: 207, distance: 4.3
click at [170, 207] on textarea "A Sandwich Merguez features spicy, grilled merguez sausage served in a baguette…" at bounding box center [226, 220] width 208 height 33
drag, startPoint x: 173, startPoint y: 207, endPoint x: 109, endPoint y: 208, distance: 64.5
click at [109, 208] on div "Home / Restaurants management / Menus / Sections / item / update TUNISIAN SANDW…" at bounding box center [346, 263] width 495 height 493
type textarea "features spicy, grilled merguez sausage served in a baguette or flatbread, ofte…"
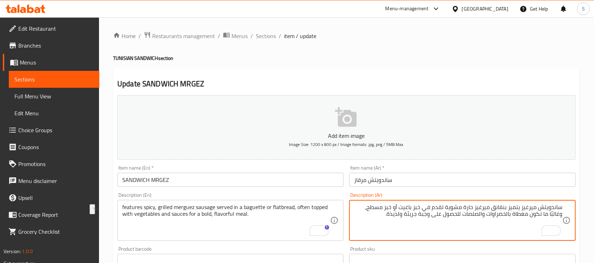
drag, startPoint x: 520, startPoint y: 205, endPoint x: 569, endPoint y: 210, distance: 48.9
click at [553, 206] on textarea "يتميز بنقانق ميرغيز حارة مشوية تقدم في خبز باغيت أو خبز مسطح، وغالبًا ما تكون م…" at bounding box center [458, 220] width 208 height 33
click at [558, 206] on textarea "سحتوي بنقانق ميرغيز حارة مشوية تقدم في خبز باغيت أو خبز مسطح، وغالبًا ما تكون م…" at bounding box center [458, 220] width 208 height 33
click at [547, 209] on textarea "يحتوي بنقانق ميرغيز حارة مشوية تقدم في خبز باغيت أو خبز مسطح، وغالبًا ما تكون م…" at bounding box center [458, 220] width 208 height 33
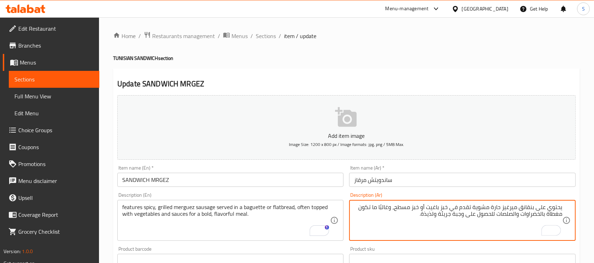
click at [527, 209] on textarea "يحتوي على بنقانق ميرغيز حارة مشوية تقدم في خبز باغيت أو خبز مسطح، وغالبًا ما تك…" at bounding box center [458, 220] width 208 height 33
click at [511, 209] on textarea "يحتوي على سجق ميرغيز حارة مشوية تقدم في خبز باغيت أو خبز مسطح، وغالبًا ما تكون …" at bounding box center [458, 220] width 208 height 33
click at [497, 208] on textarea "يحتوي على سجق مرقاز حارة مشوية تقدم في خبز باغيت أو خبز مسطح، وغالبًا ما تكون م…" at bounding box center [458, 220] width 208 height 33
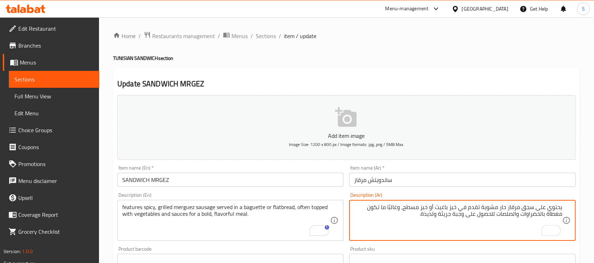
click at [483, 208] on textarea "يحتوي على سجق مرقاز حار مشوية تقدم في خبز باغيت أو خبز مسطح، وغالبًا ما تكون مغ…" at bounding box center [458, 220] width 208 height 33
type textarea "يحتوي على سجق مرقاز حار مشوي تقدم في خبز باغيت أو خبز مسطح، وغالبًا ما تكون مغط…"
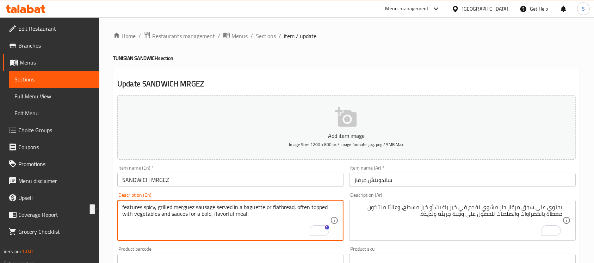
drag, startPoint x: 189, startPoint y: 215, endPoint x: 256, endPoint y: 215, distance: 67.0
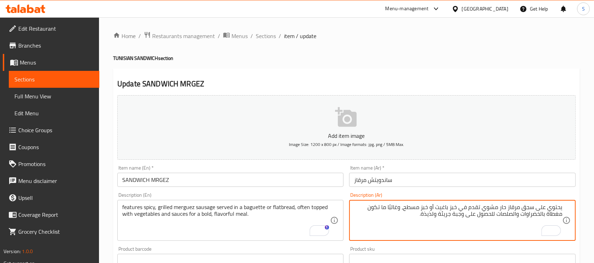
click at [426, 214] on textarea "يحتوي على سجق مرقاز حار مشوي تقدم في خبز باغيت أو خبز مسطح، وغالبًا ما تكون مغط…" at bounding box center [458, 220] width 208 height 33
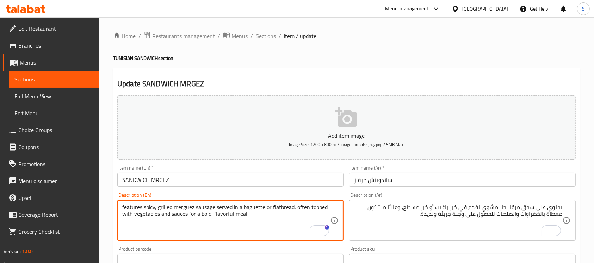
drag, startPoint x: 189, startPoint y: 213, endPoint x: 254, endPoint y: 219, distance: 65.1
click at [254, 219] on textarea "features spicy, grilled merguez sausage served in a baguette or flatbread, ofte…" at bounding box center [226, 220] width 208 height 33
type textarea "features spicy, grilled merguez sausage served in a baguette or flatbread, ofte…"
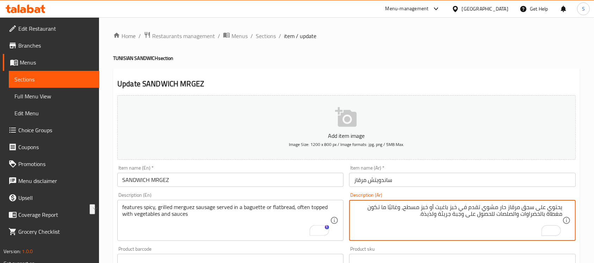
drag, startPoint x: 496, startPoint y: 214, endPoint x: 417, endPoint y: 219, distance: 78.8
type textarea "يحتوي على سجق مرقاز حار مشوي تقدم في خبز باغيت أو خبز مسطح، وغالبًا ما تكون مغط…"
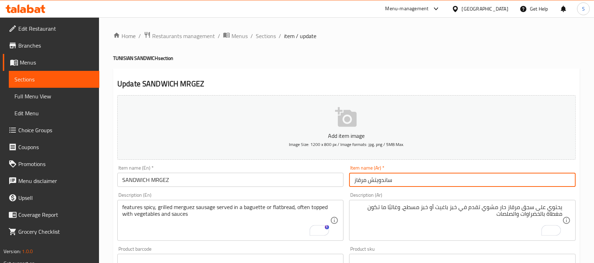
click at [416, 176] on input "ساندويتش مرقاز" at bounding box center [462, 180] width 226 height 14
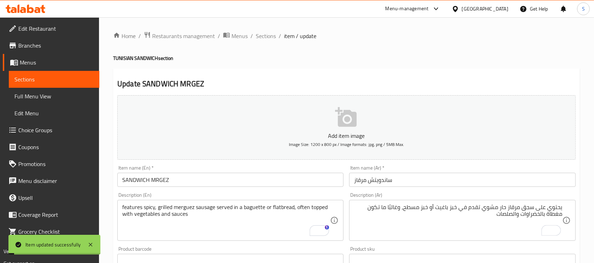
click at [267, 33] on span "Sections" at bounding box center [266, 36] width 20 height 8
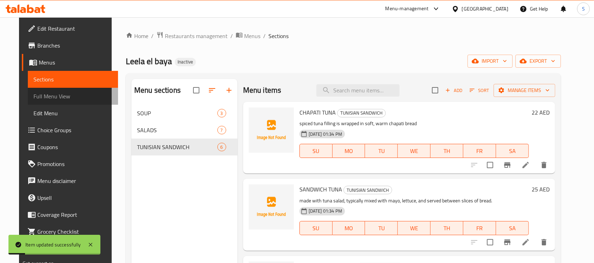
click at [68, 97] on span "Full Menu View" at bounding box center [72, 96] width 79 height 8
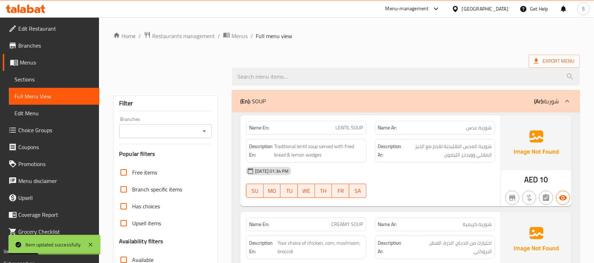
scroll to position [212, 0]
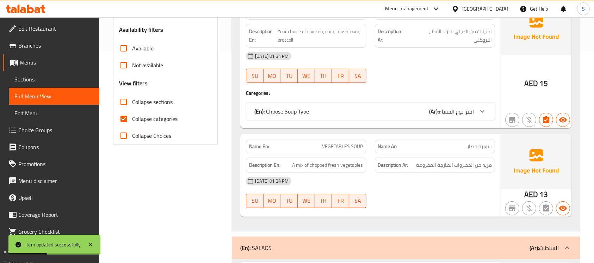
click at [161, 117] on span "Collapse categories" at bounding box center [154, 119] width 45 height 8
click at [132, 117] on input "Collapse categories" at bounding box center [123, 118] width 17 height 17
checkbox input "false"
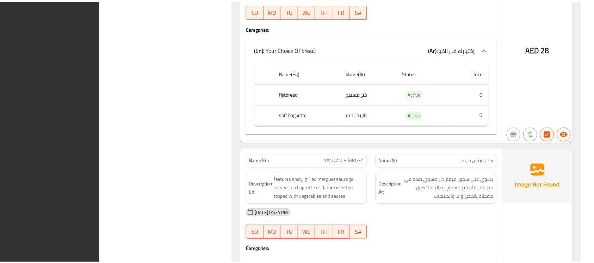
scroll to position [2423, 0]
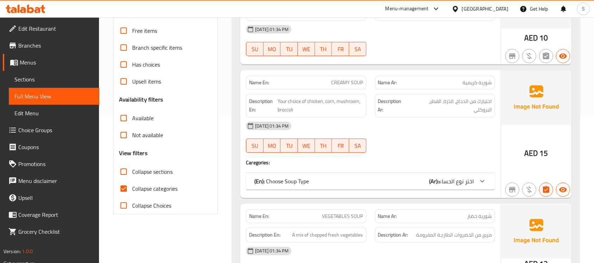
scroll to position [147, 0]
click at [166, 185] on span "Collapse categories" at bounding box center [154, 188] width 45 height 8
click at [132, 185] on input "Collapse categories" at bounding box center [123, 188] width 17 height 17
checkbox input "false"
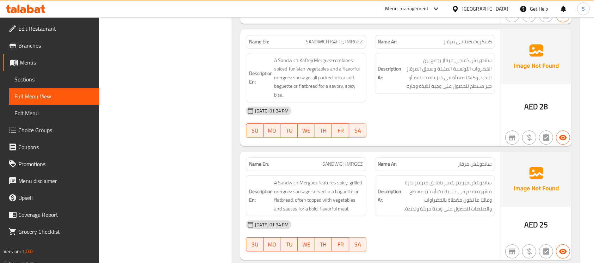
scroll to position [2091, 0]
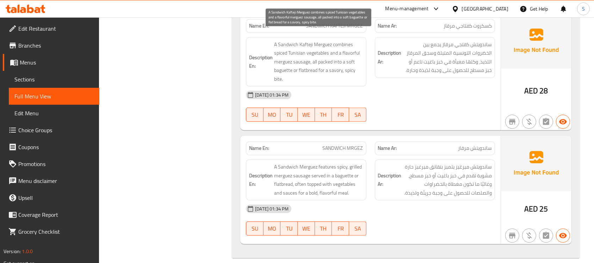
click at [308, 62] on span "A Sandwich Kafteji Merguez combines spiced Tunisian vegetables and a flavorful …" at bounding box center [318, 61] width 89 height 43
copy span "flatbread"
drag, startPoint x: 347, startPoint y: 54, endPoint x: 293, endPoint y: 63, distance: 54.7
click at [293, 63] on span "A Sandwich Kafteji Merguez combines spiced Tunisian vegetables and a flavorful …" at bounding box center [318, 61] width 89 height 43
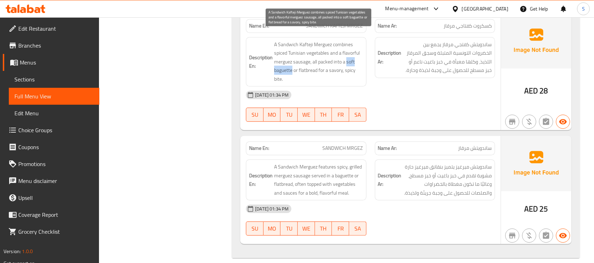
copy span "soft baguette"
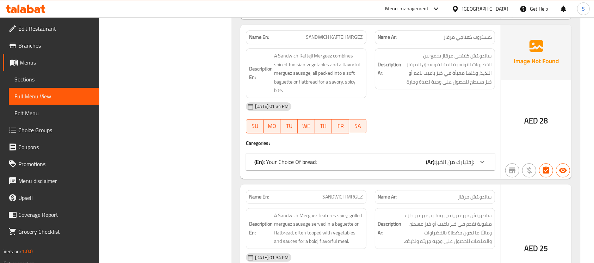
scroll to position [1836, 0]
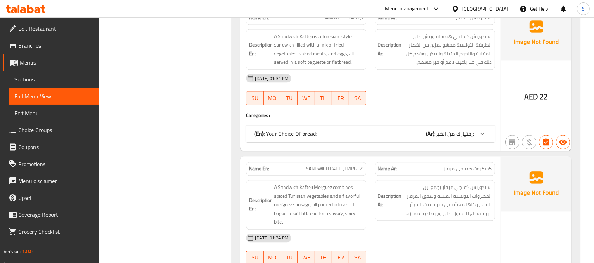
scroll to position [1616, 0]
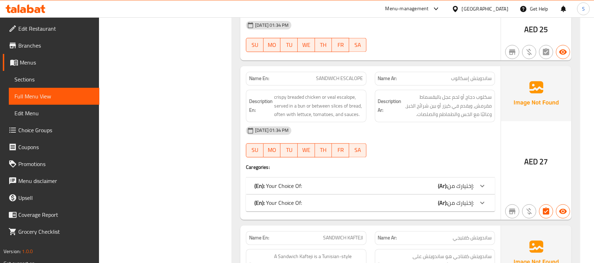
scroll to position [1406, 0]
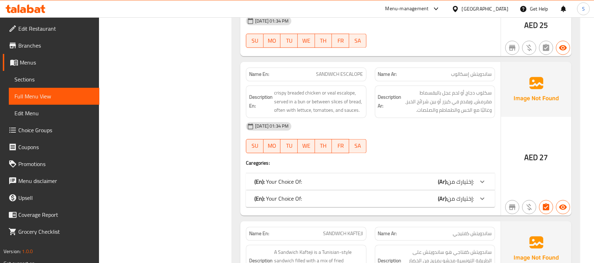
click at [37, 10] on icon at bounding box center [38, 10] width 6 height 6
